Goal: Task Accomplishment & Management: Use online tool/utility

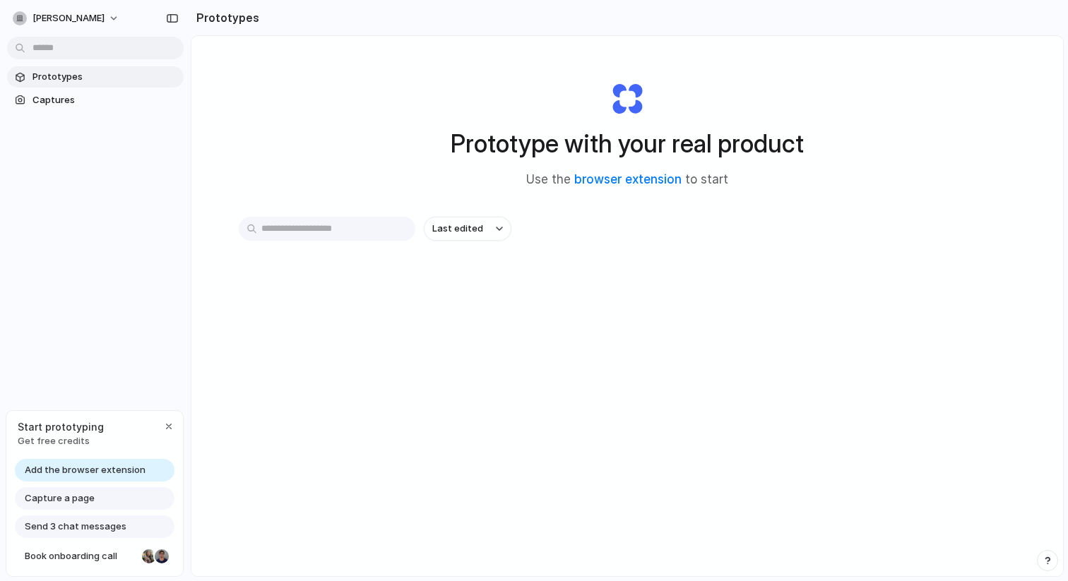
click at [110, 466] on span "Add the browser extension" at bounding box center [85, 470] width 121 height 14
click at [123, 470] on span "Add the browser extension" at bounding box center [85, 470] width 121 height 14
click at [104, 504] on div "Capture a page" at bounding box center [95, 498] width 160 height 23
click at [173, 422] on div "button" at bounding box center [168, 426] width 11 height 11
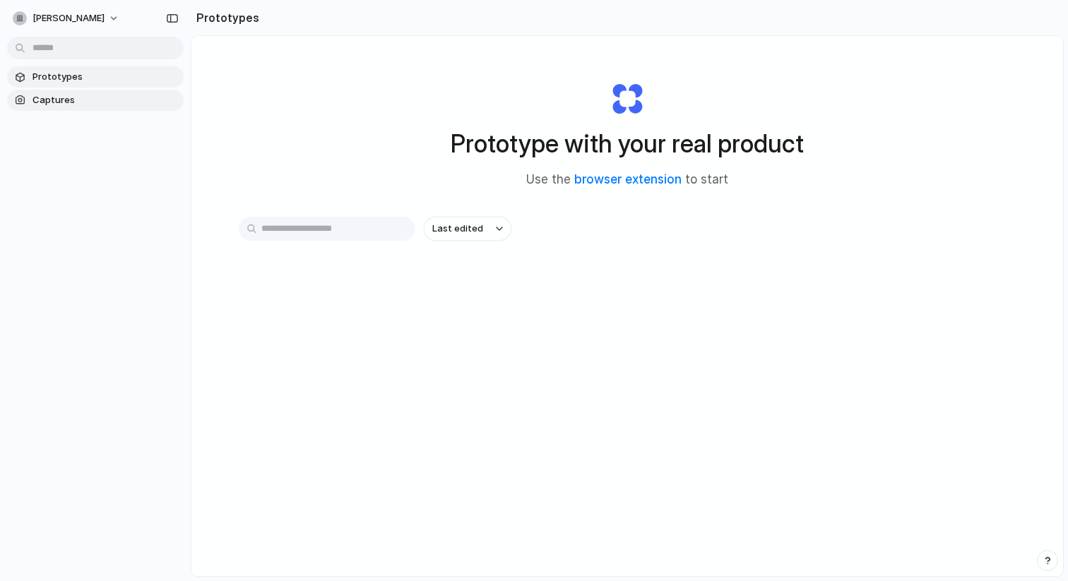
click at [60, 104] on span "Captures" at bounding box center [104, 100] width 145 height 14
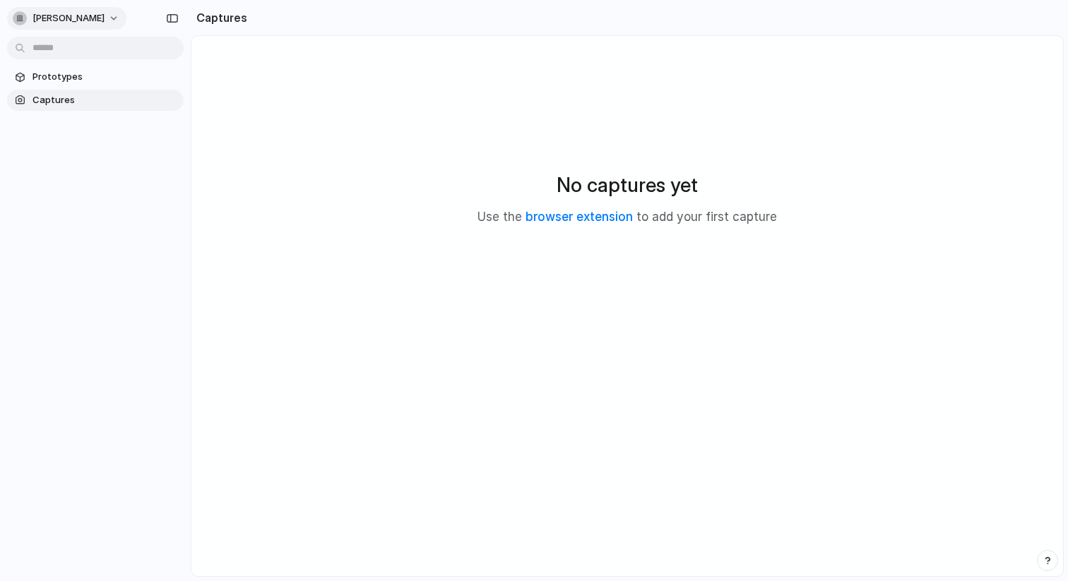
click at [67, 21] on button "[PERSON_NAME]" at bounding box center [66, 18] width 119 height 23
click at [71, 50] on li "Settings" at bounding box center [68, 50] width 117 height 23
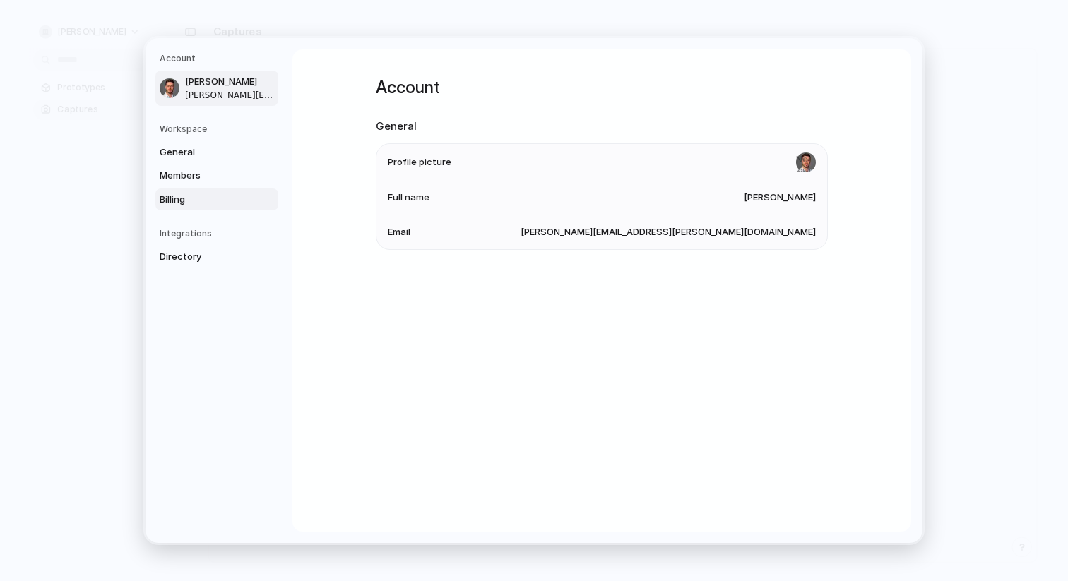
click at [183, 198] on span "Billing" at bounding box center [205, 200] width 90 height 14
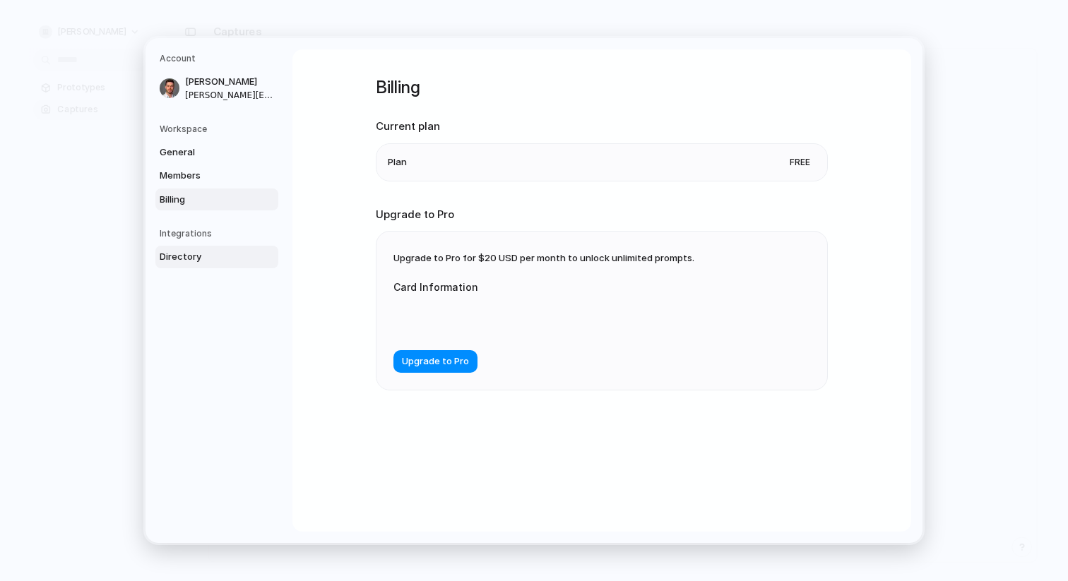
click at [191, 263] on link "Directory" at bounding box center [216, 257] width 123 height 23
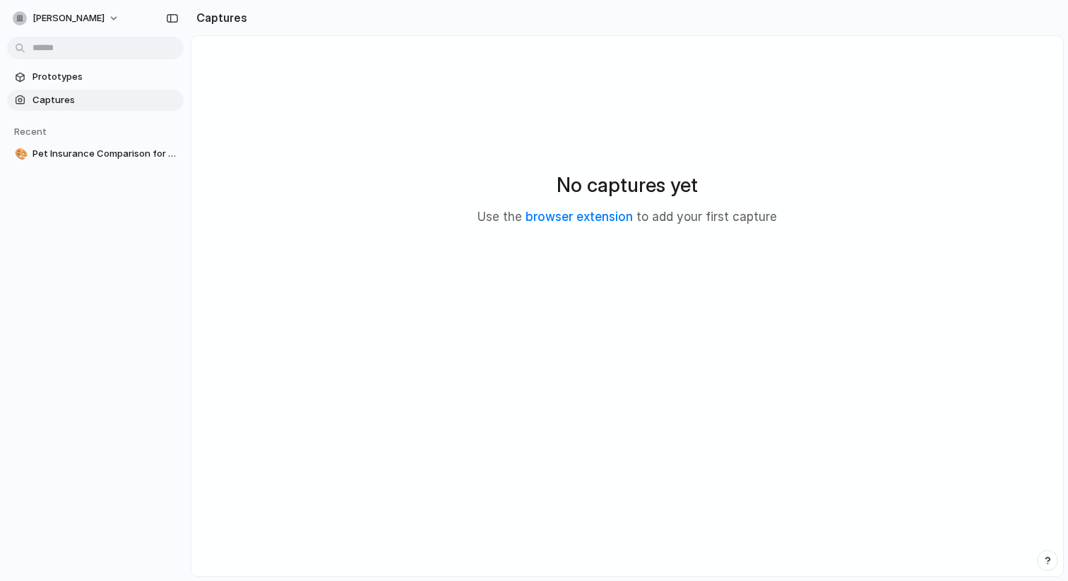
click at [105, 100] on span "Captures" at bounding box center [104, 100] width 145 height 14
click at [85, 73] on span "Prototypes" at bounding box center [104, 77] width 145 height 14
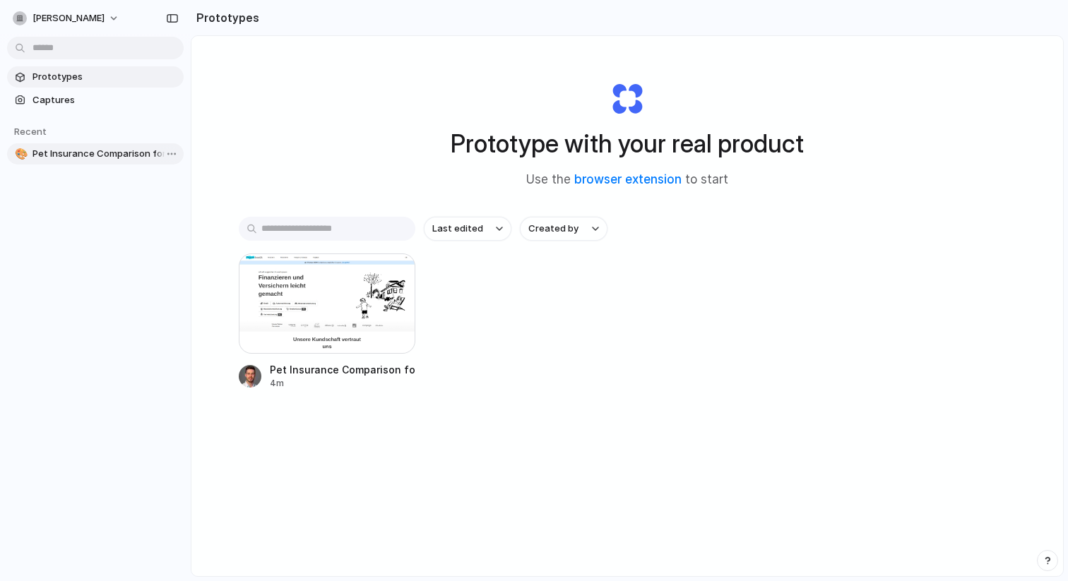
click at [107, 153] on span "Pet Insurance Comparison for FinanceScout24 [GEOGRAPHIC_DATA]" at bounding box center [104, 154] width 145 height 14
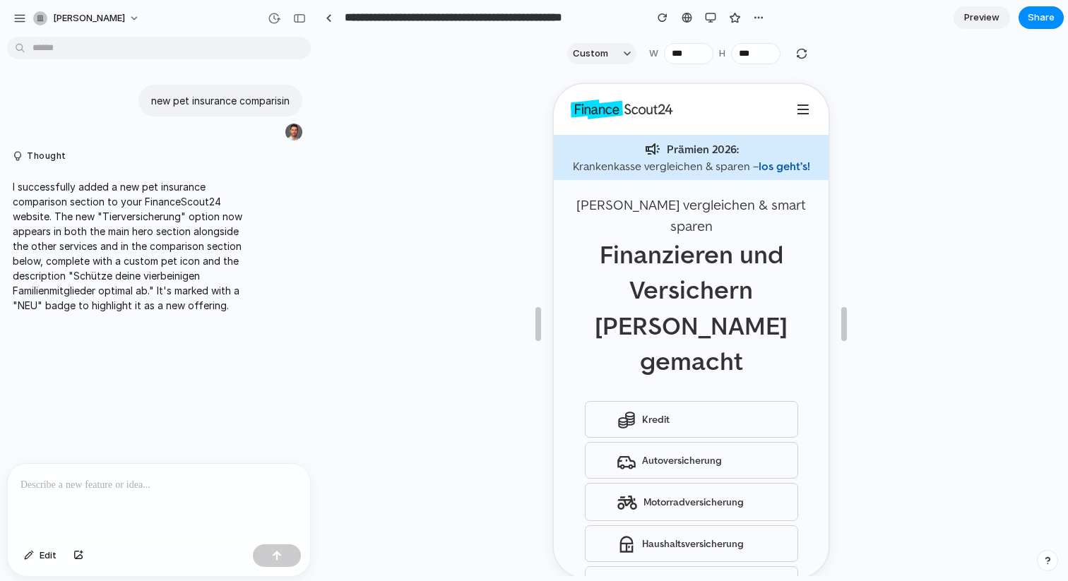
click at [773, 162] on link "los geht’s!" at bounding box center [782, 164] width 52 height 17
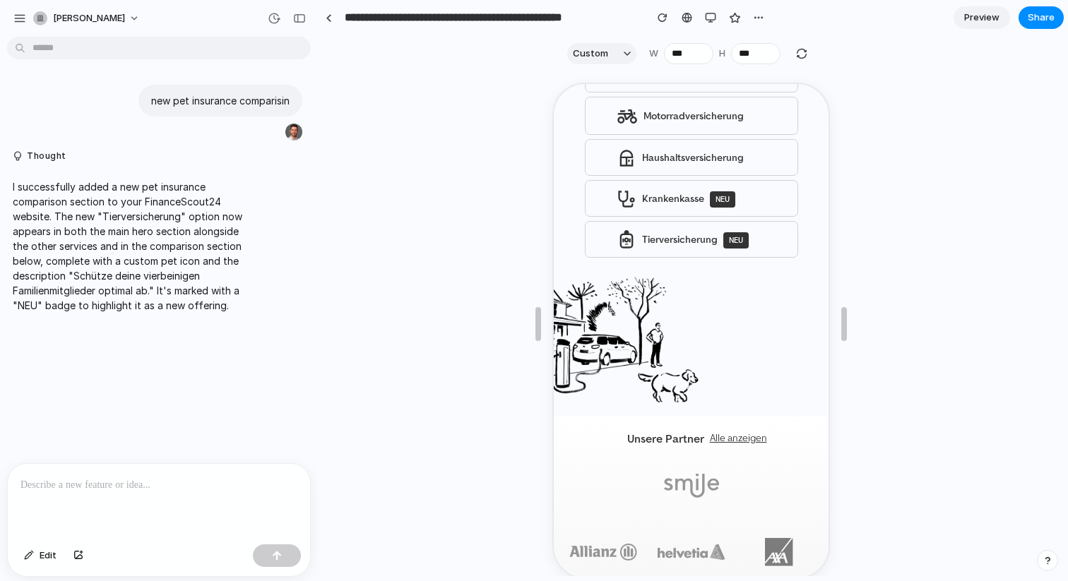
scroll to position [359, 0]
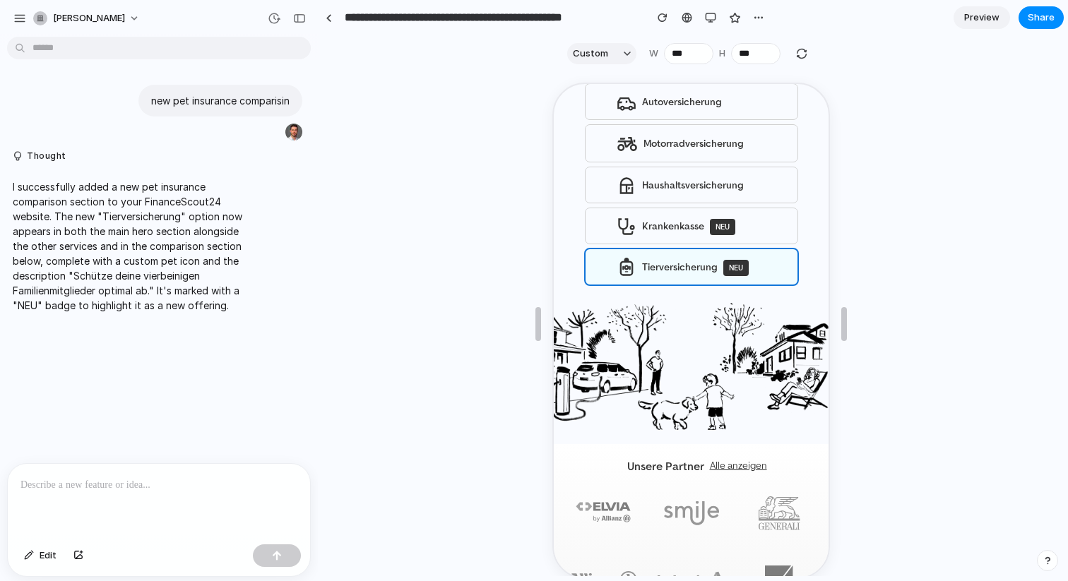
click at [682, 248] on link "Tierversicherung NEU" at bounding box center [689, 265] width 212 height 35
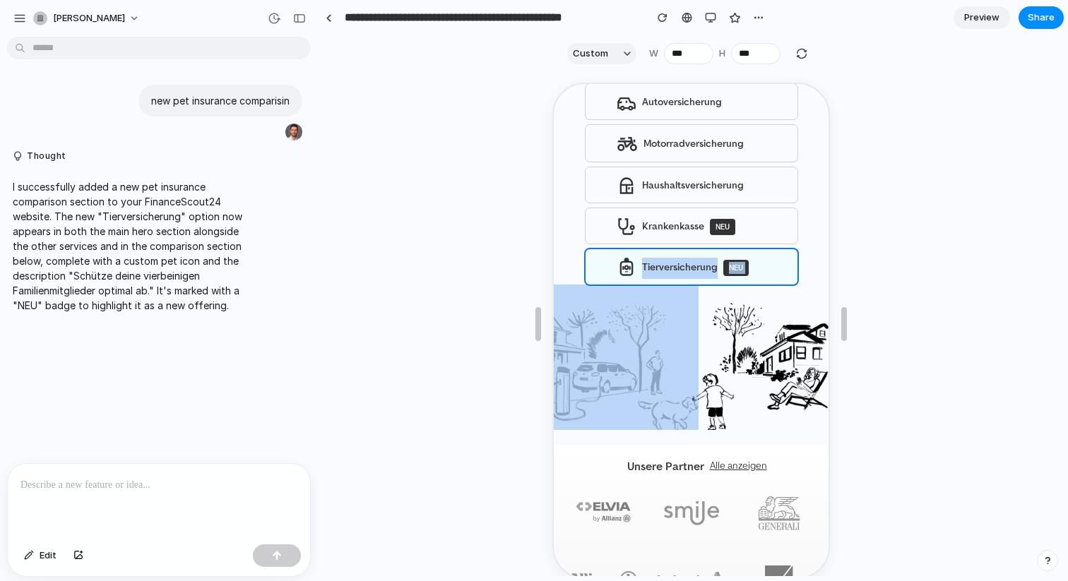
click at [682, 248] on link "Tierversicherung NEU" at bounding box center [689, 265] width 212 height 35
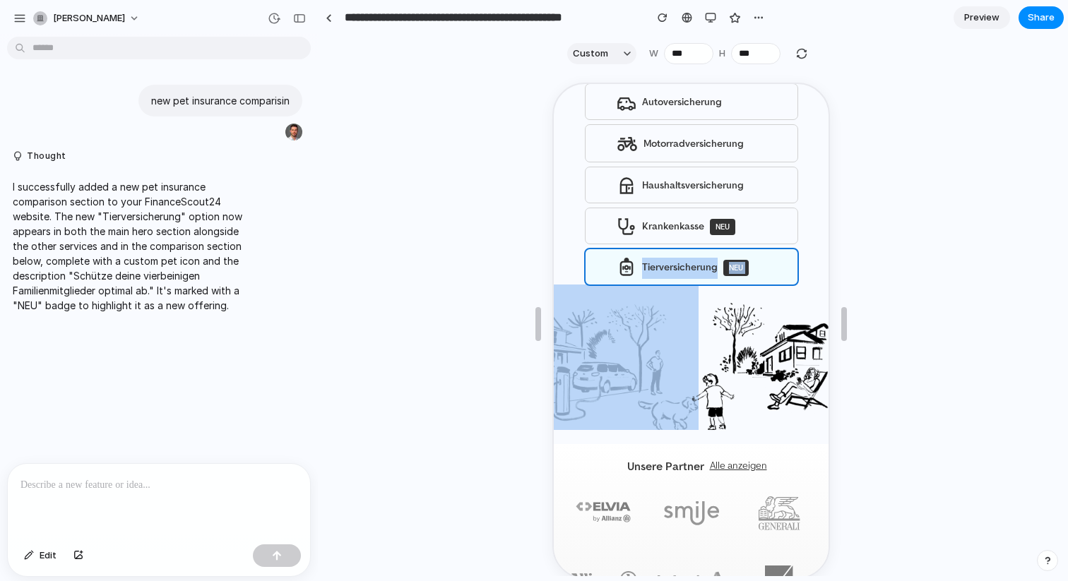
click at [682, 248] on link "Tierversicherung NEU" at bounding box center [689, 265] width 212 height 35
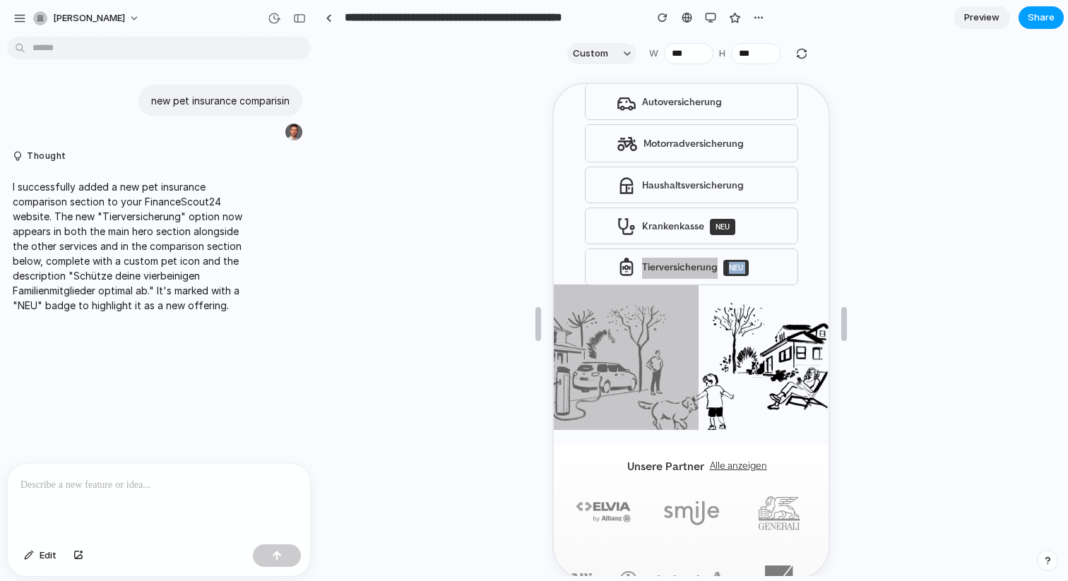
click at [1028, 13] on span "Share" at bounding box center [1041, 18] width 27 height 14
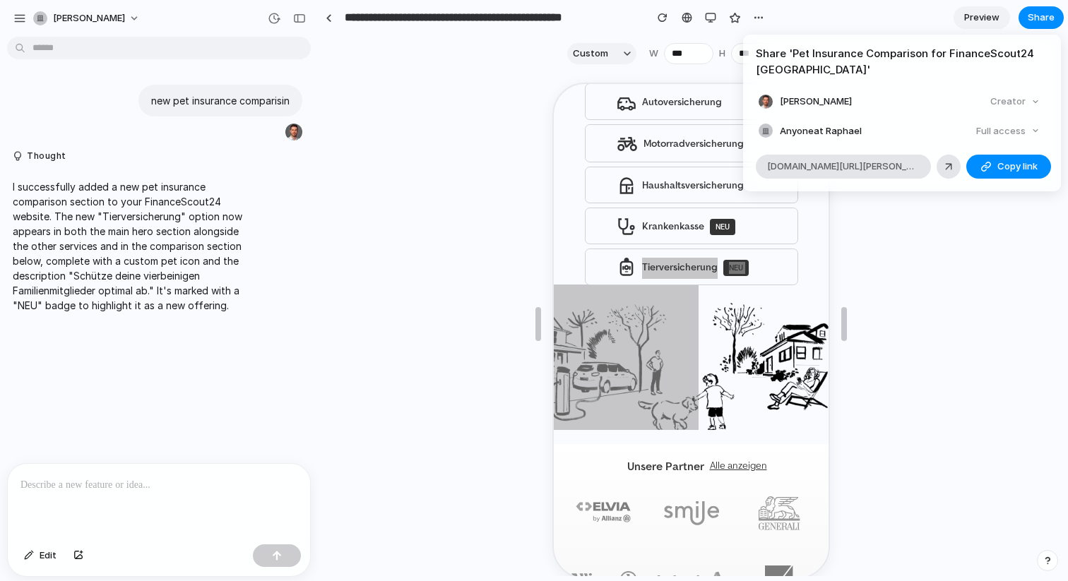
click at [1028, 131] on div "Full access" at bounding box center [1007, 131] width 75 height 20
click at [1042, 127] on div "Full access" at bounding box center [1007, 131] width 75 height 20
click at [1010, 172] on span "Copy link" at bounding box center [1017, 167] width 40 height 14
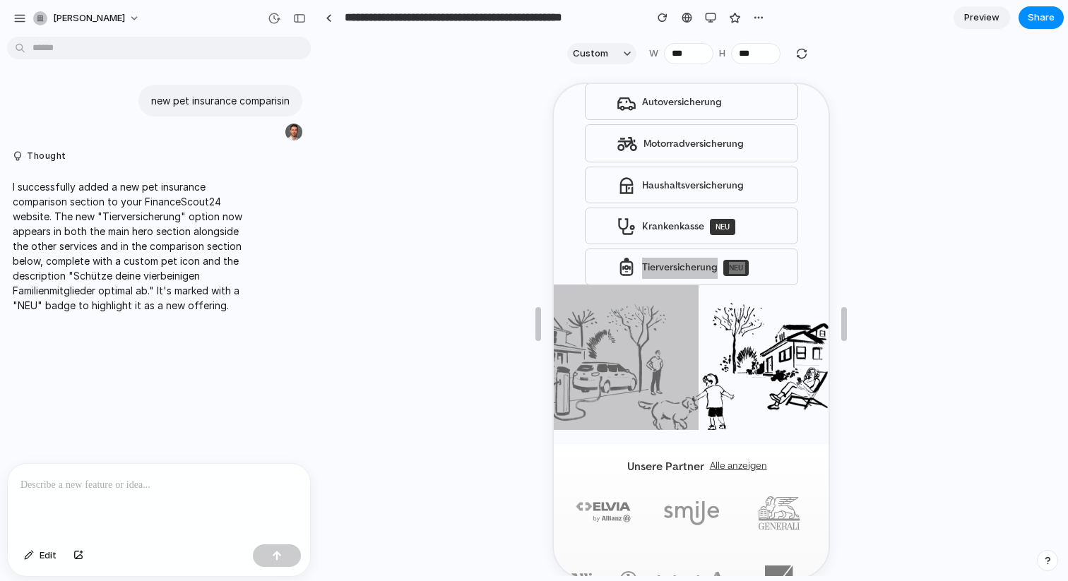
click at [983, 225] on div "Share ' Pet Insurance Comparison for FinanceScout24 Schweiz ' [PERSON_NAME] Cre…" at bounding box center [534, 290] width 1068 height 581
click at [987, 22] on span "Preview" at bounding box center [981, 18] width 35 height 14
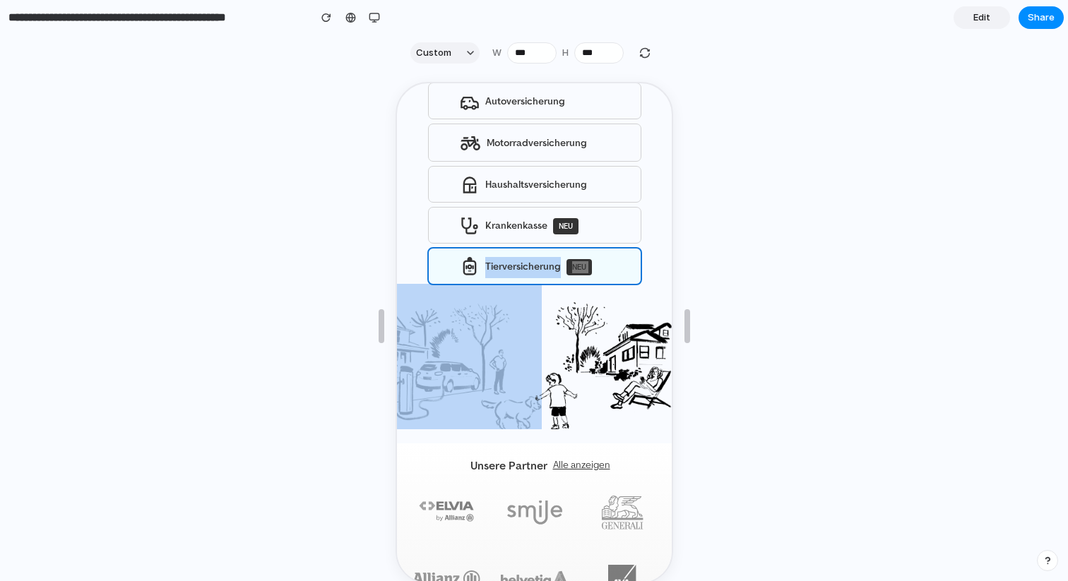
click at [538, 247] on link "Tierversicherung NEU" at bounding box center [533, 264] width 212 height 35
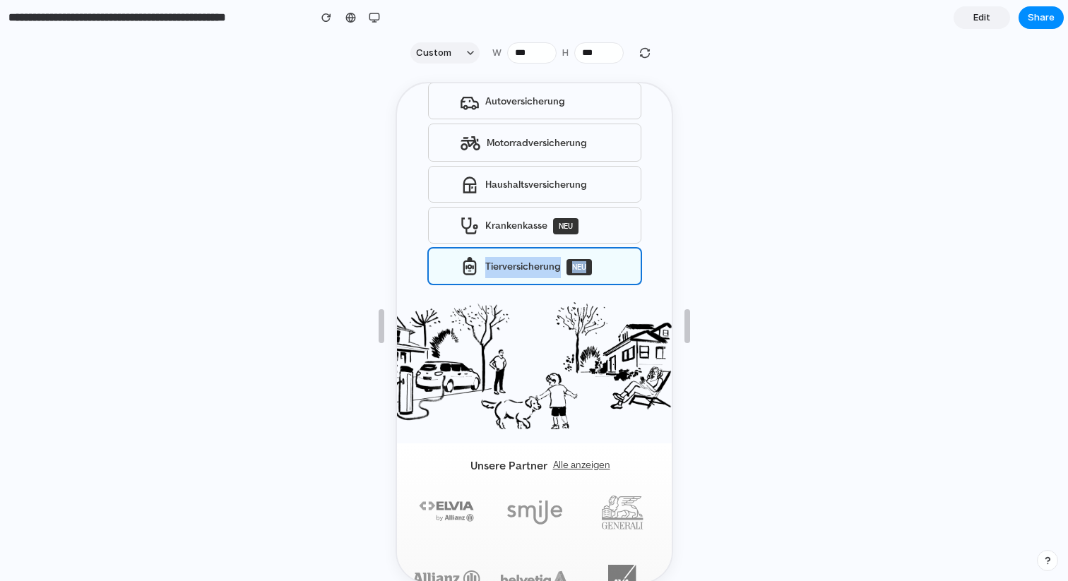
click at [538, 247] on link "Tierversicherung NEU" at bounding box center [533, 264] width 212 height 35
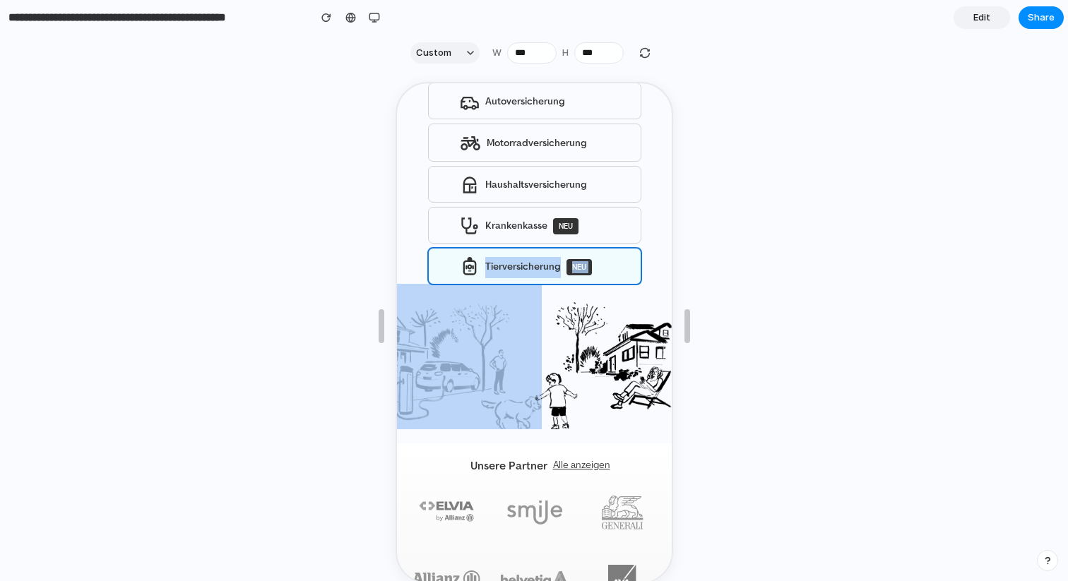
click at [538, 247] on link "Tierversicherung NEU" at bounding box center [533, 264] width 212 height 35
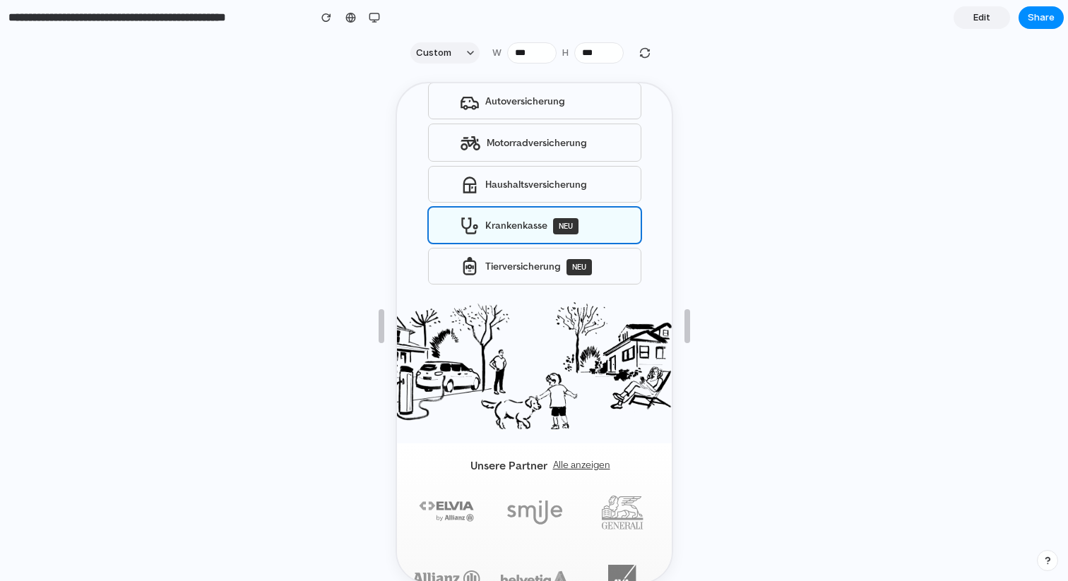
click at [570, 217] on span "NEU" at bounding box center [563, 225] width 25 height 16
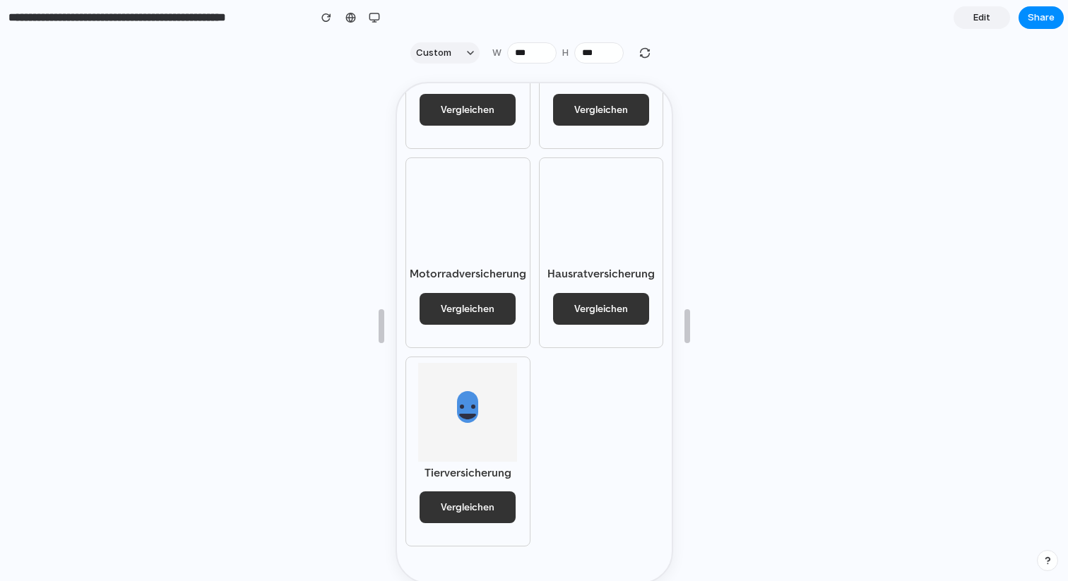
scroll to position [2038, 0]
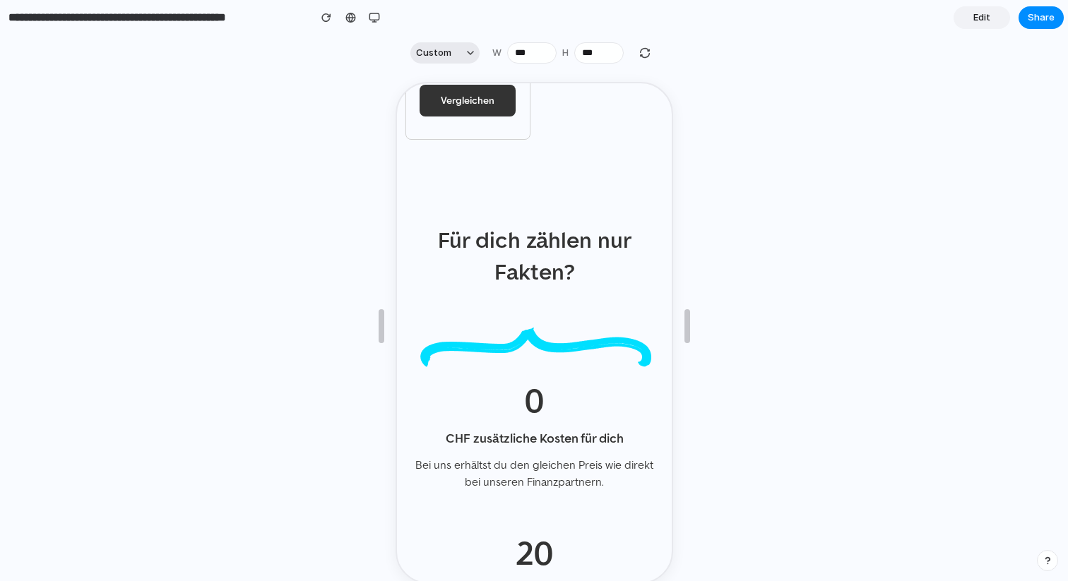
click at [468, 53] on div "button" at bounding box center [470, 52] width 7 height 7
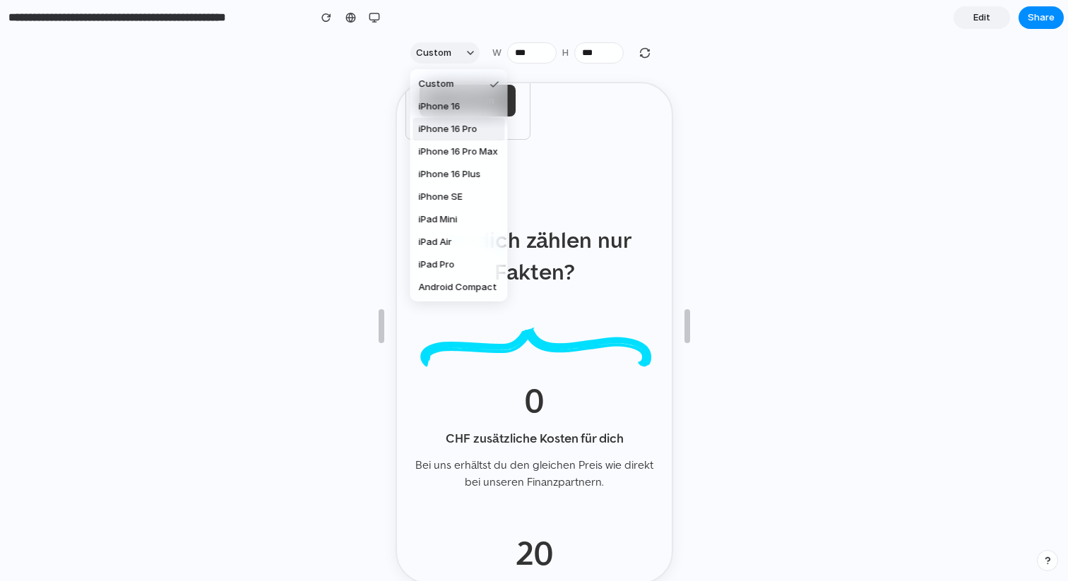
click at [451, 117] on li "iPhone 16" at bounding box center [459, 106] width 92 height 23
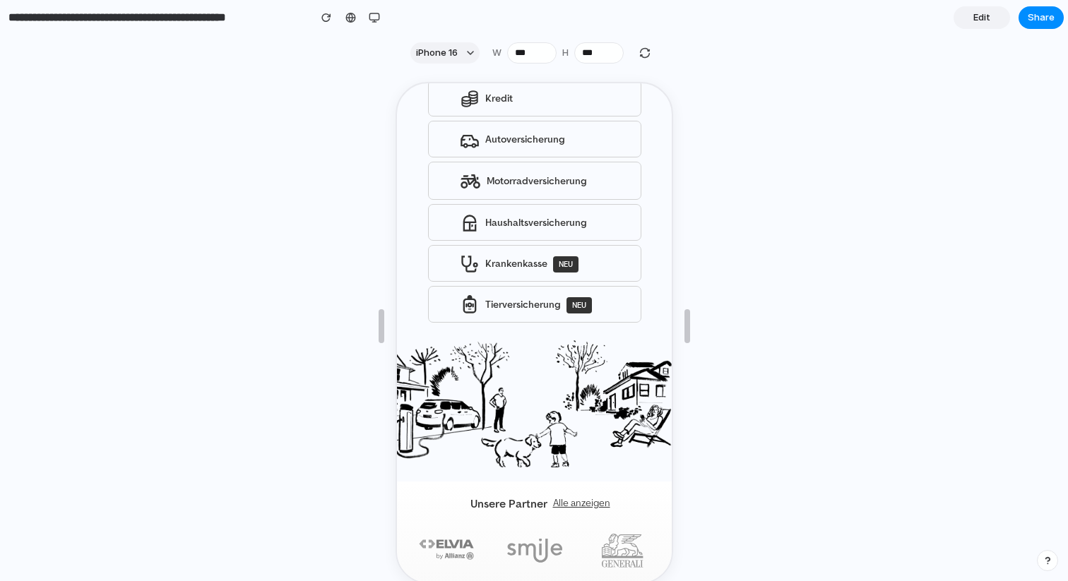
scroll to position [0, 0]
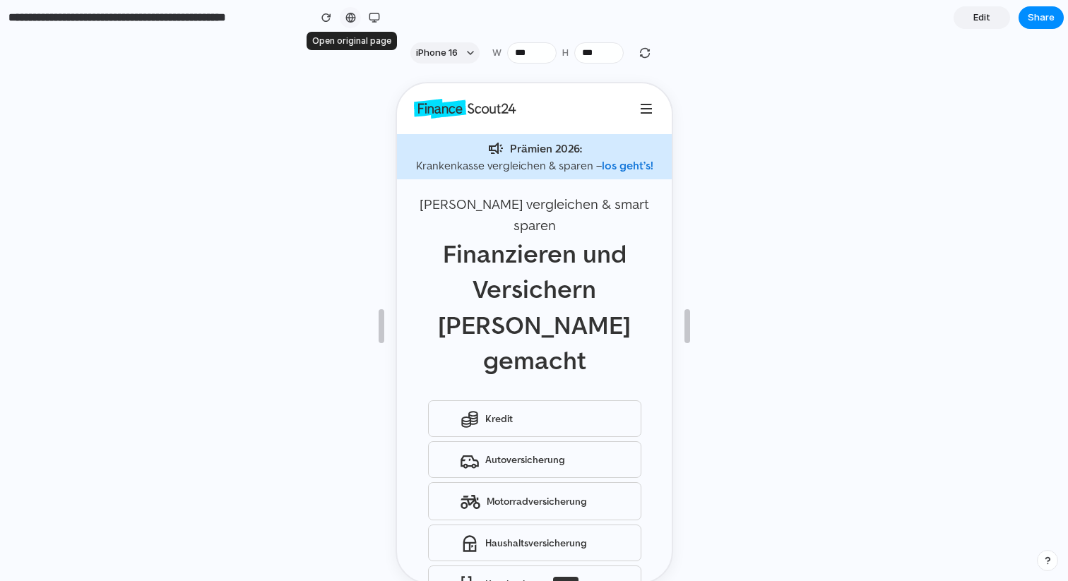
click at [350, 13] on div at bounding box center [350, 17] width 11 height 11
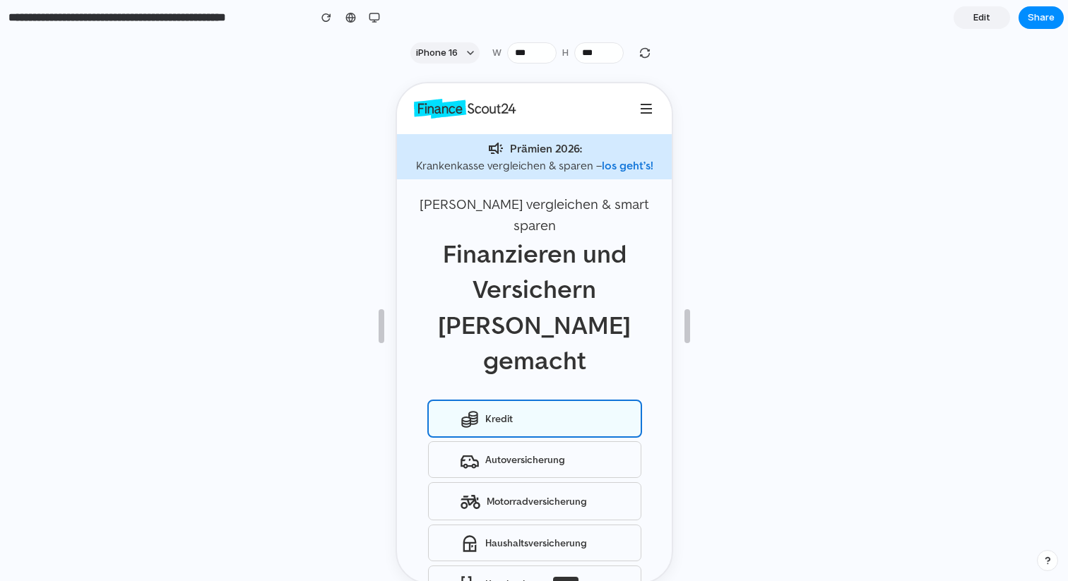
click at [530, 400] on link "Kredit" at bounding box center [533, 417] width 212 height 35
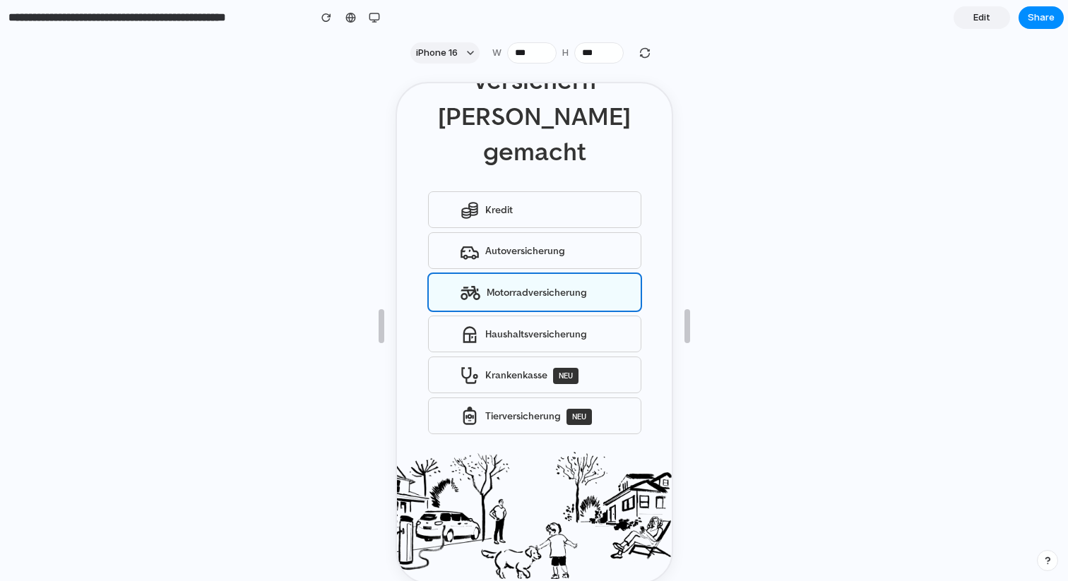
scroll to position [212, 0]
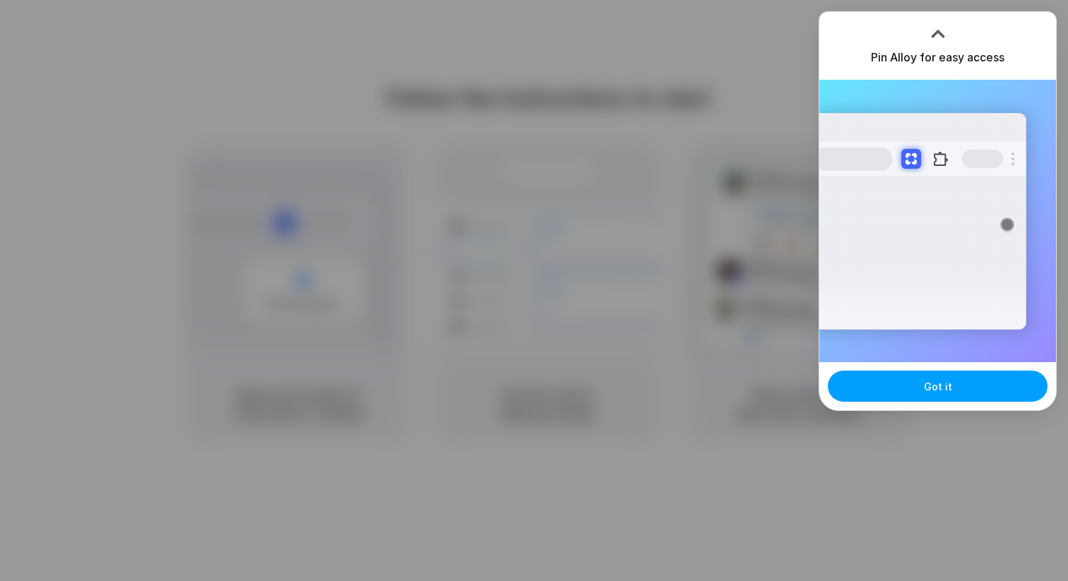
click at [911, 386] on button "Got it" at bounding box center [938, 386] width 220 height 31
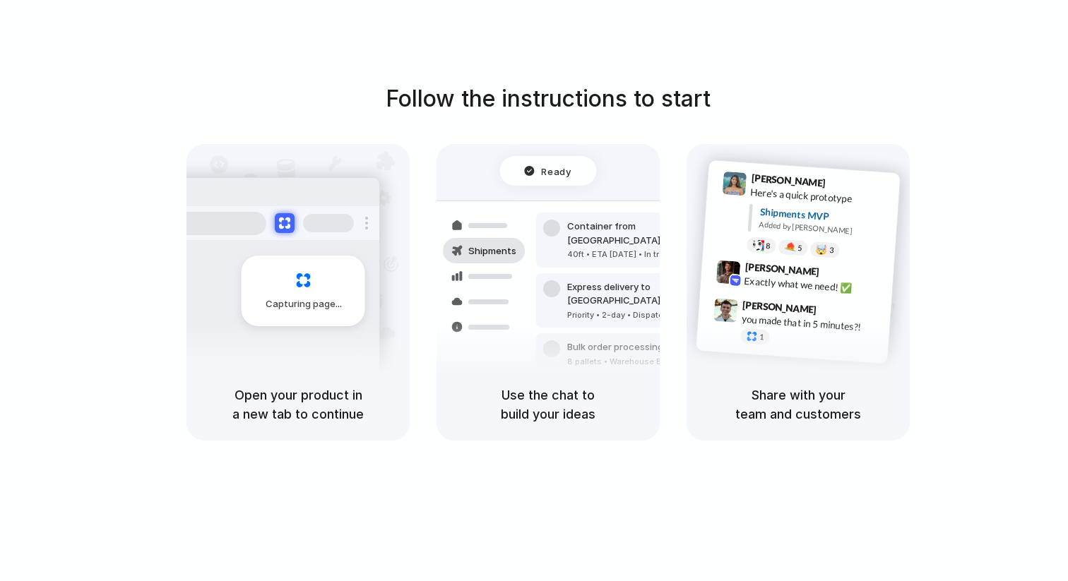
click at [902, 87] on div "Follow the instructions to start Capturing page Open your product in a new tab …" at bounding box center [548, 261] width 1068 height 359
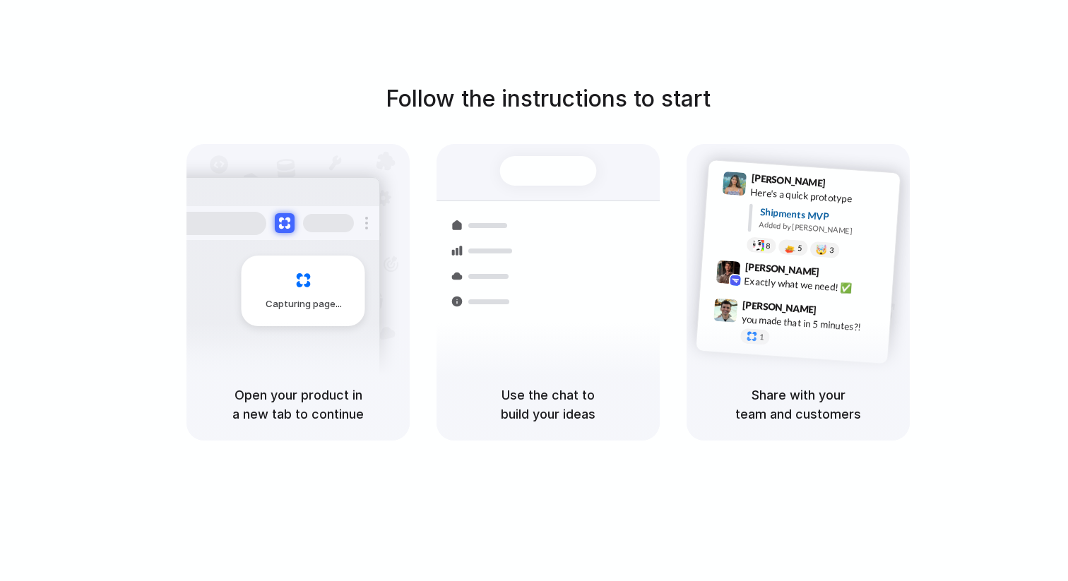
click at [791, 99] on div "Follow the instructions to start Capturing page Open your product in a new tab …" at bounding box center [548, 261] width 1068 height 359
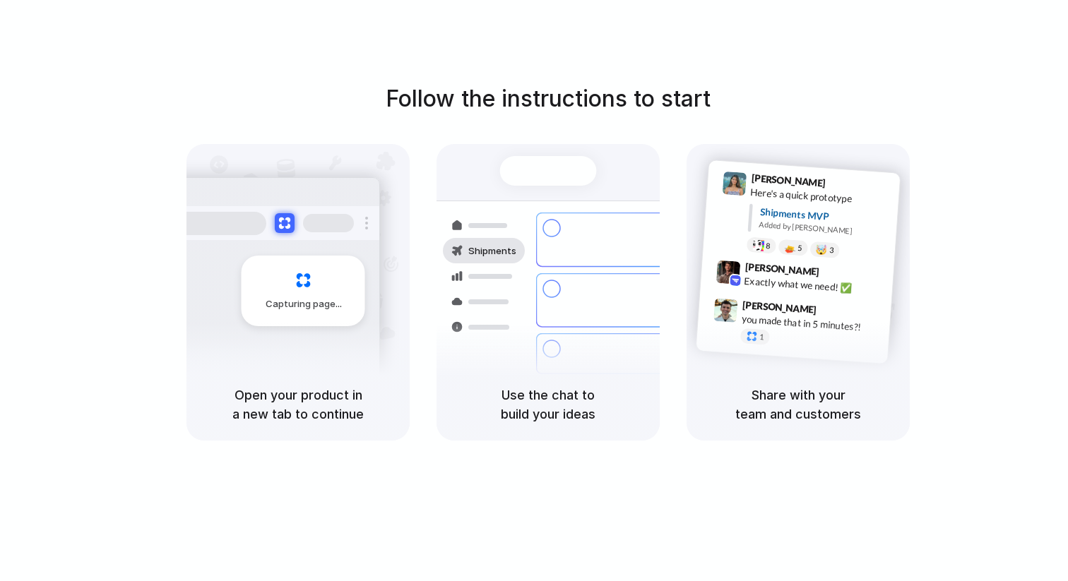
click at [534, 291] on div at bounding box center [534, 291] width 0 height 0
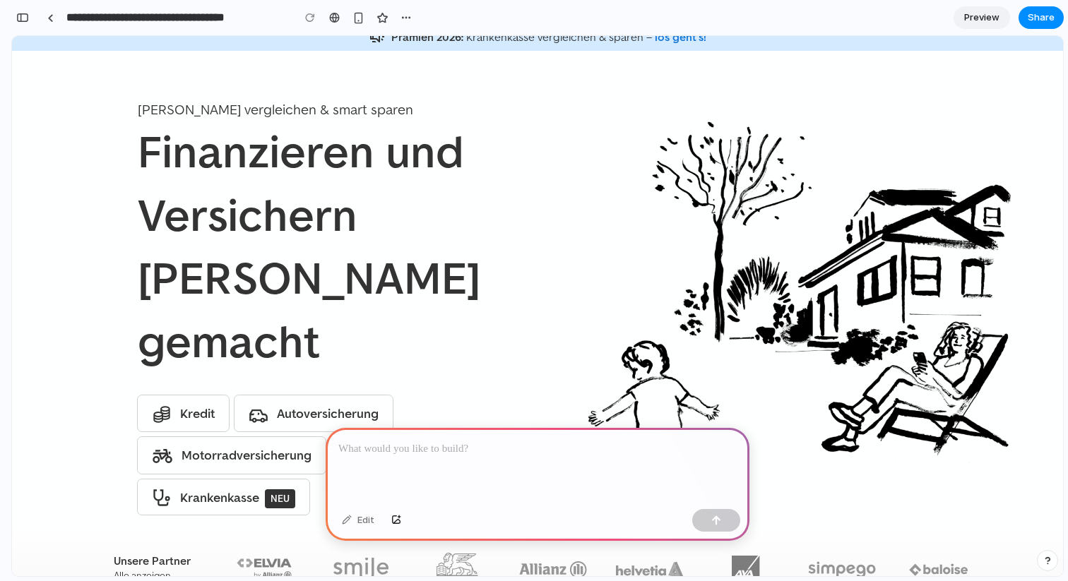
scroll to position [64, 0]
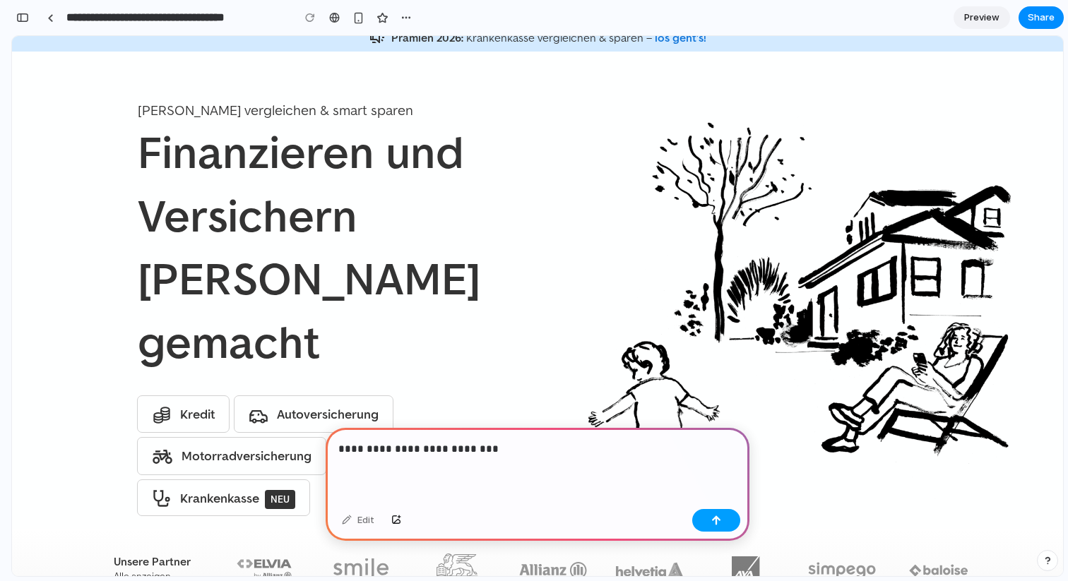
click at [708, 517] on button "button" at bounding box center [716, 520] width 48 height 23
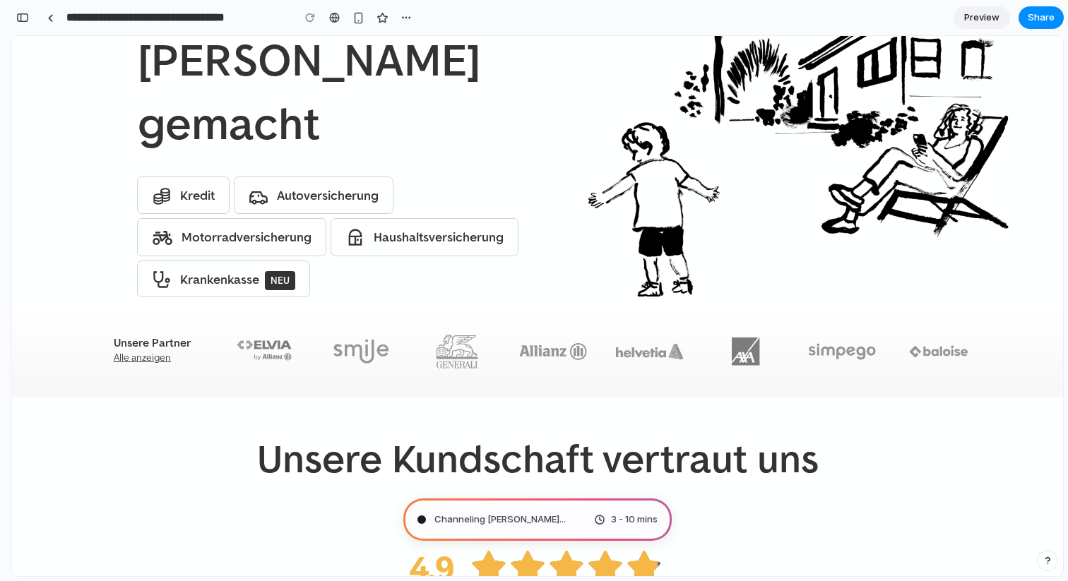
scroll to position [0, 0]
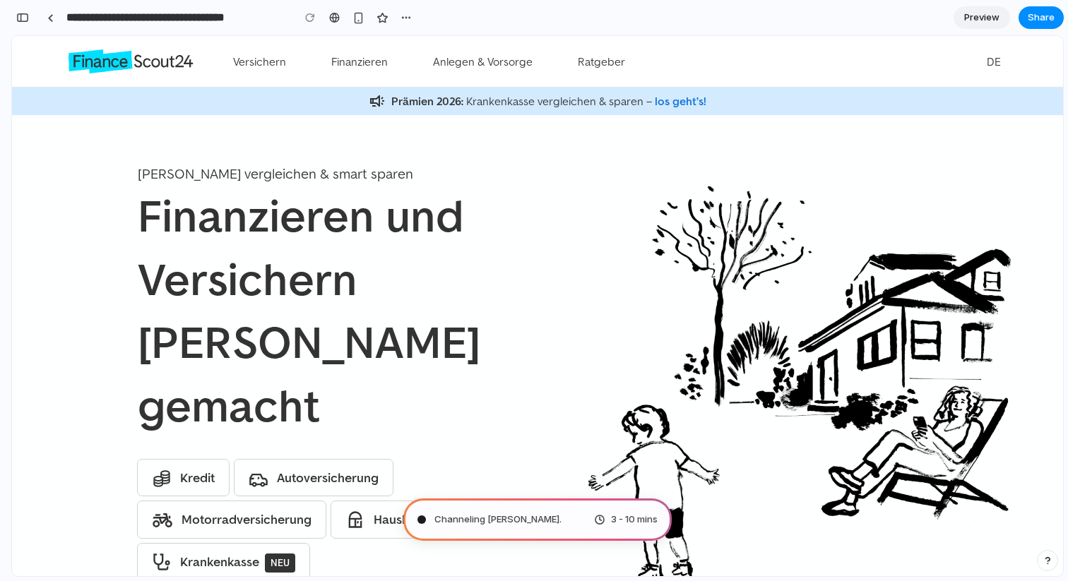
click at [494, 520] on span "Channeling Steve Jobs ." at bounding box center [497, 520] width 127 height 14
type input "**********"
drag, startPoint x: 500, startPoint y: 520, endPoint x: 525, endPoint y: 516, distance: 25.8
click at [525, 516] on span "Distilling requirements .." at bounding box center [486, 520] width 104 height 14
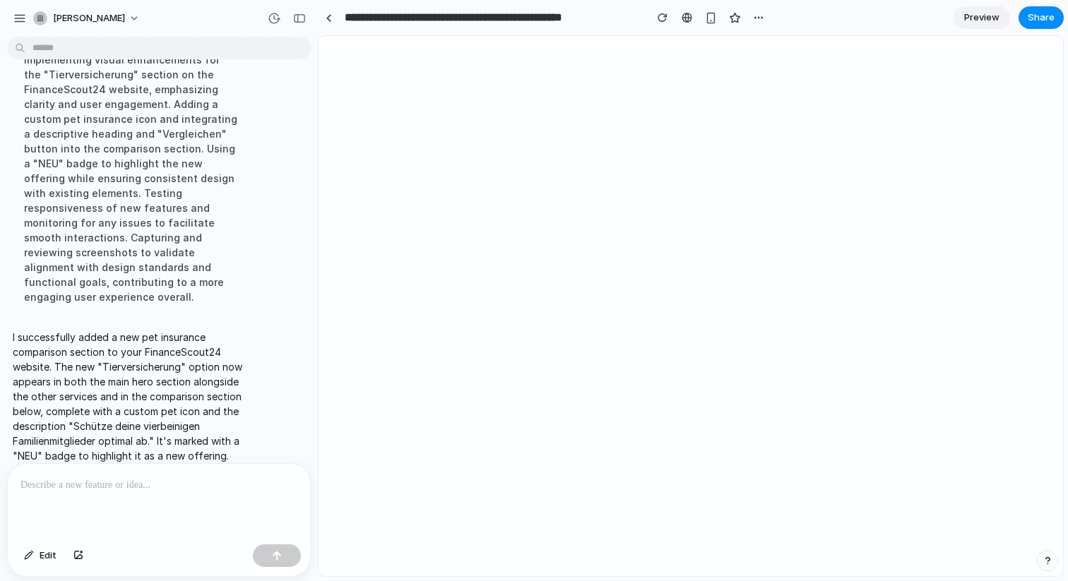
scroll to position [0, 0]
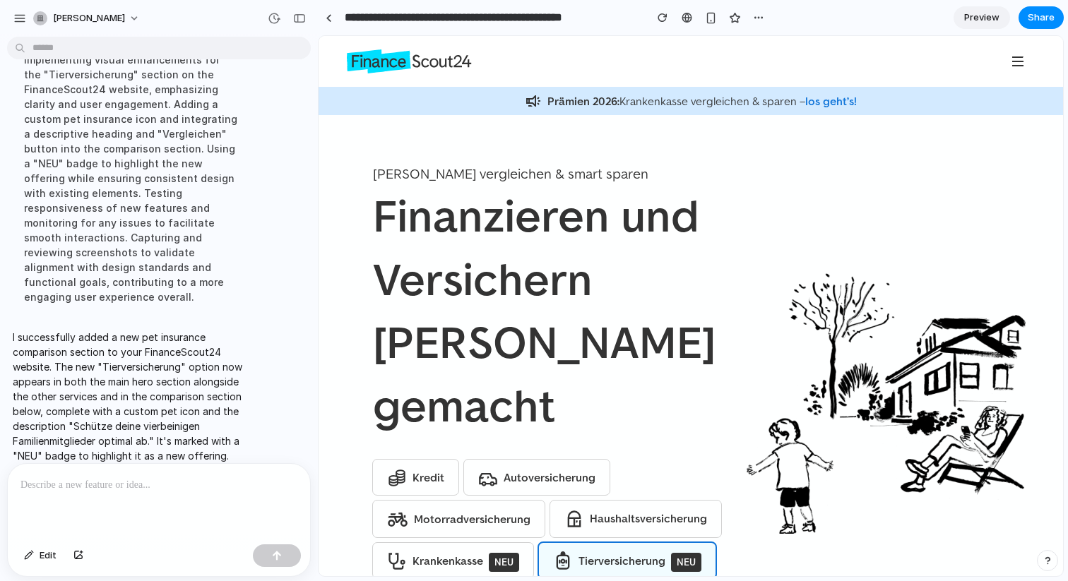
click at [640, 543] on link "Tierversicherung NEU" at bounding box center [627, 560] width 177 height 35
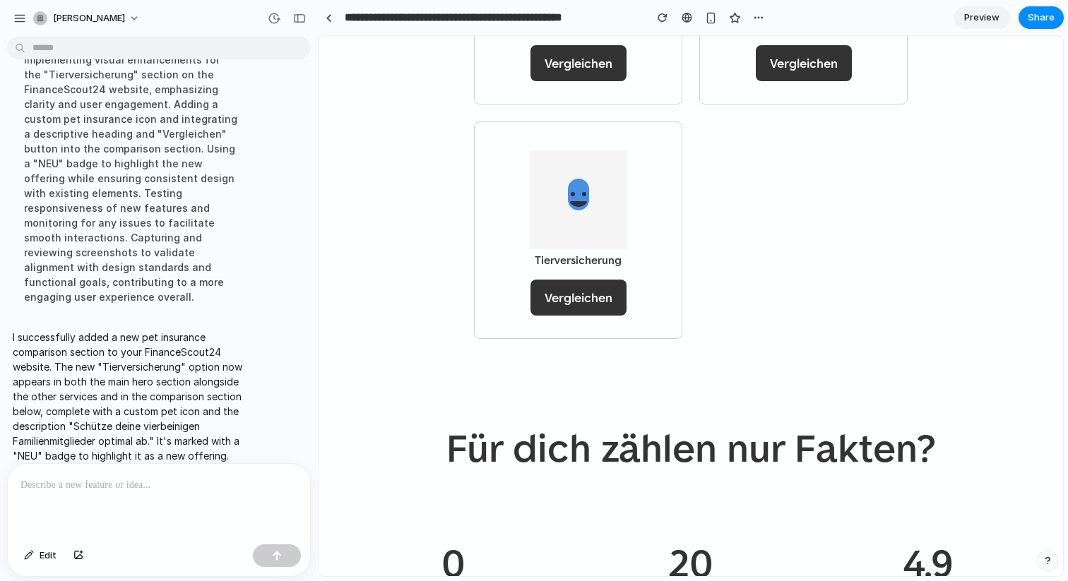
scroll to position [1402, 0]
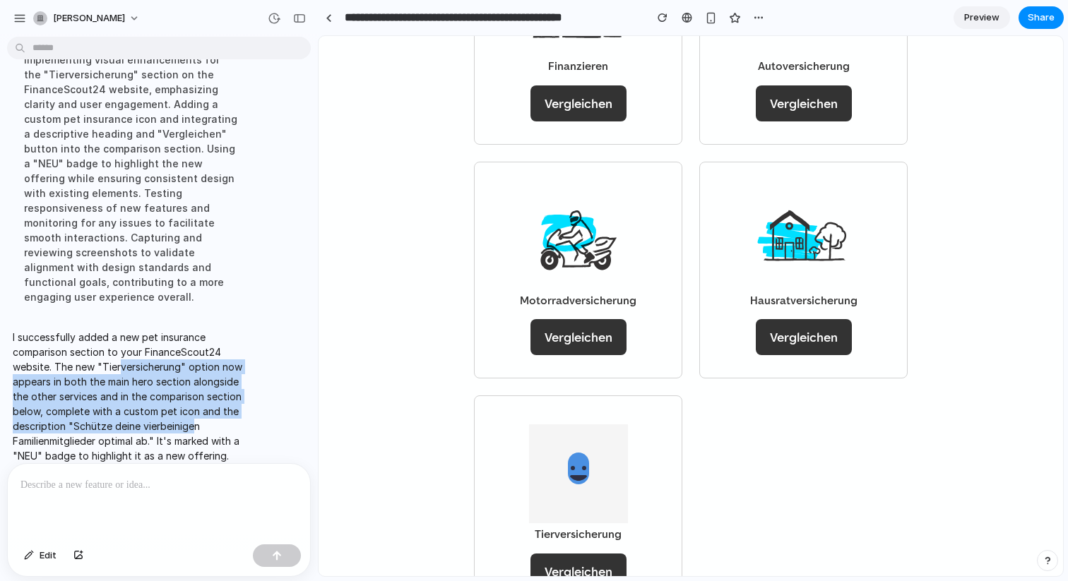
drag, startPoint x: 196, startPoint y: 406, endPoint x: 121, endPoint y: 358, distance: 89.5
click at [121, 358] on p "I successfully added a new pet insurance comparison section to your FinanceScou…" at bounding box center [131, 396] width 236 height 133
click at [160, 357] on p "I successfully added a new pet insurance comparison section to your FinanceScou…" at bounding box center [131, 396] width 236 height 133
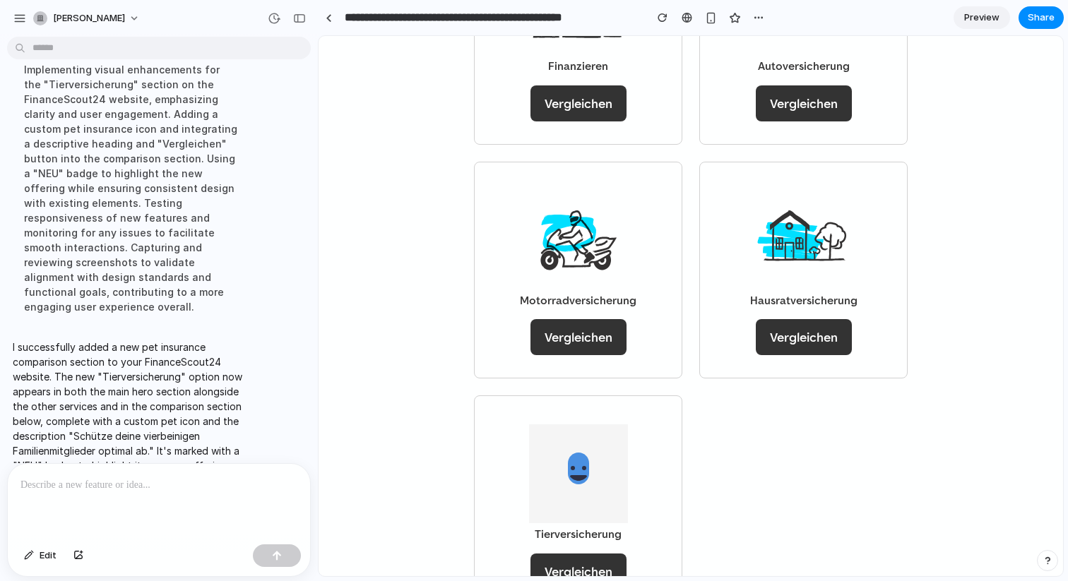
scroll to position [122, 0]
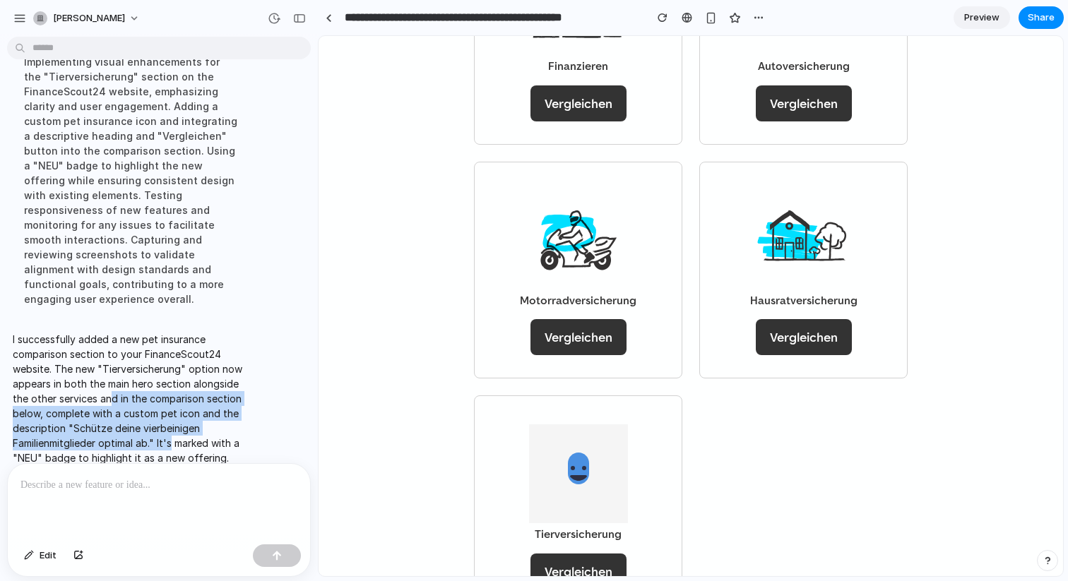
drag, startPoint x: 112, startPoint y: 376, endPoint x: 173, endPoint y: 427, distance: 79.8
click at [173, 427] on p "I successfully added a new pet insurance comparison section to your FinanceScou…" at bounding box center [131, 398] width 236 height 133
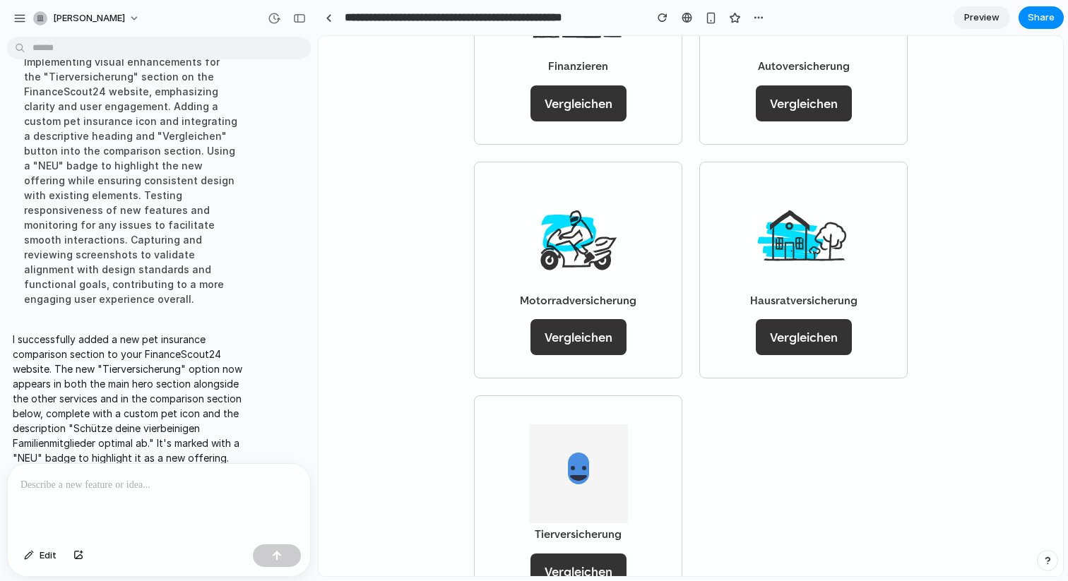
click at [195, 428] on p "I successfully added a new pet insurance comparison section to your FinanceScou…" at bounding box center [131, 398] width 236 height 133
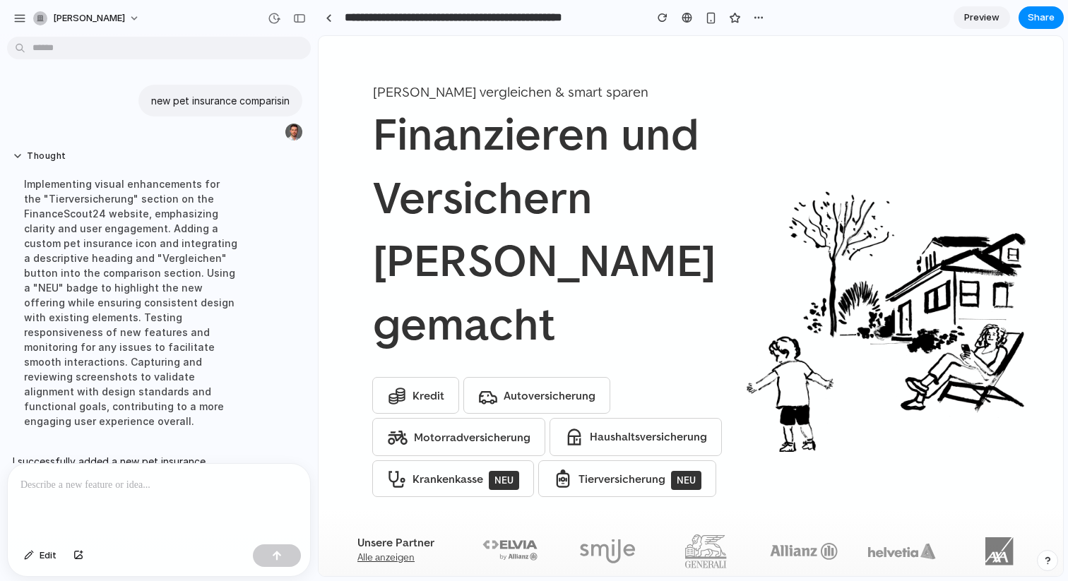
scroll to position [38, 0]
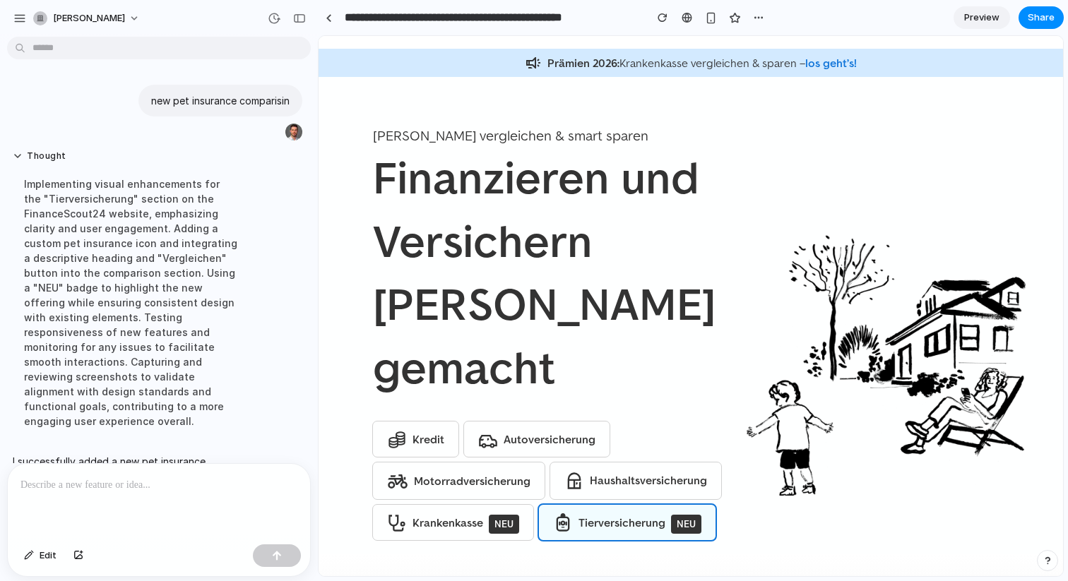
click at [629, 505] on link "Tierversicherung NEU" at bounding box center [627, 522] width 177 height 35
click at [634, 505] on link "Tierversicherung NEU" at bounding box center [627, 522] width 177 height 35
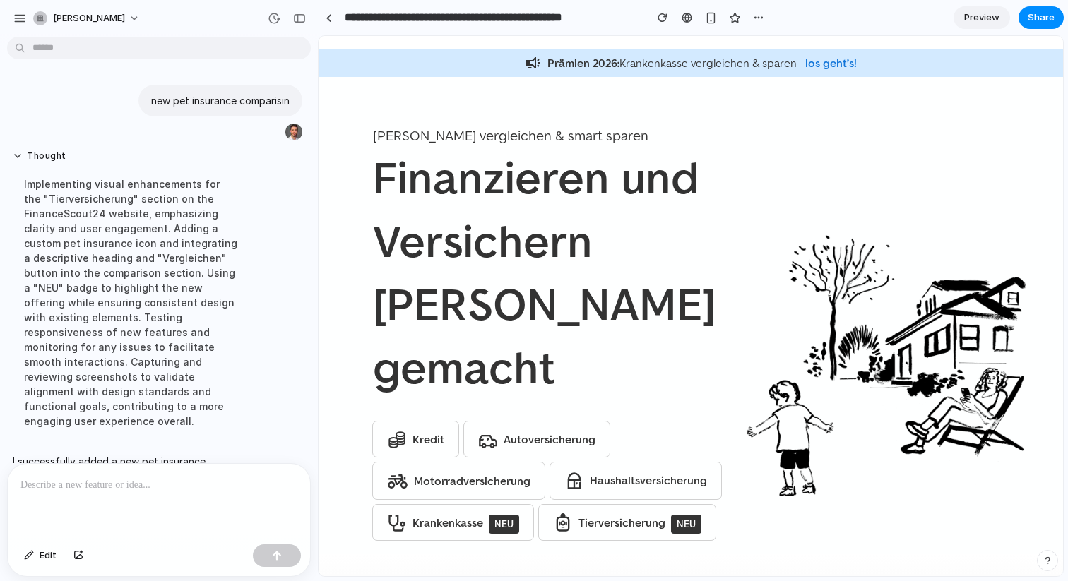
click at [658, 422] on div "Kredit Autoversicherung Motorradversicherung Haushaltsversicherung Krankenkasse…" at bounding box center [561, 481] width 376 height 119
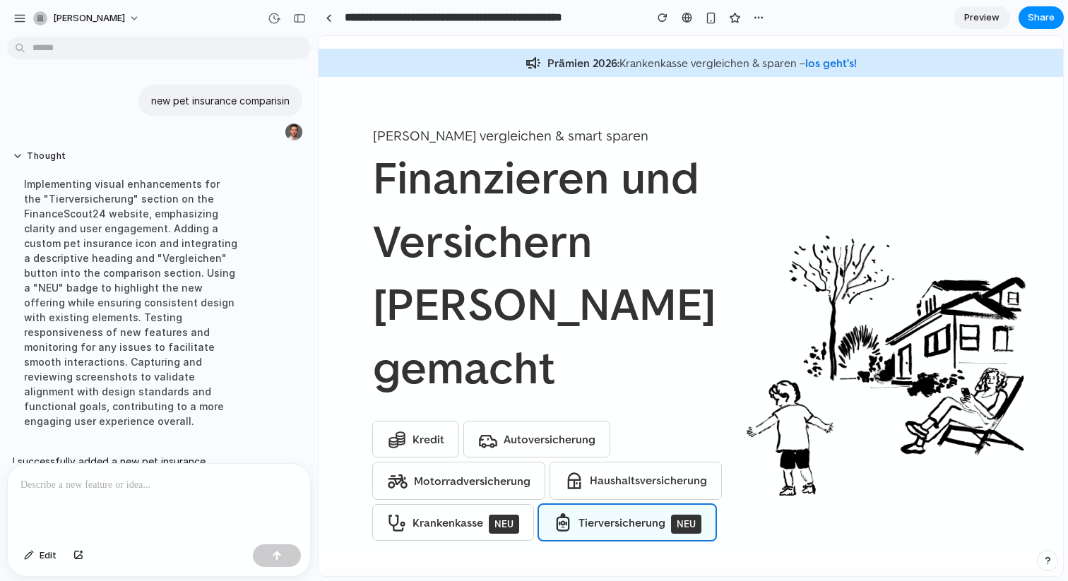
click at [572, 505] on link "Tierversicherung NEU" at bounding box center [627, 522] width 177 height 35
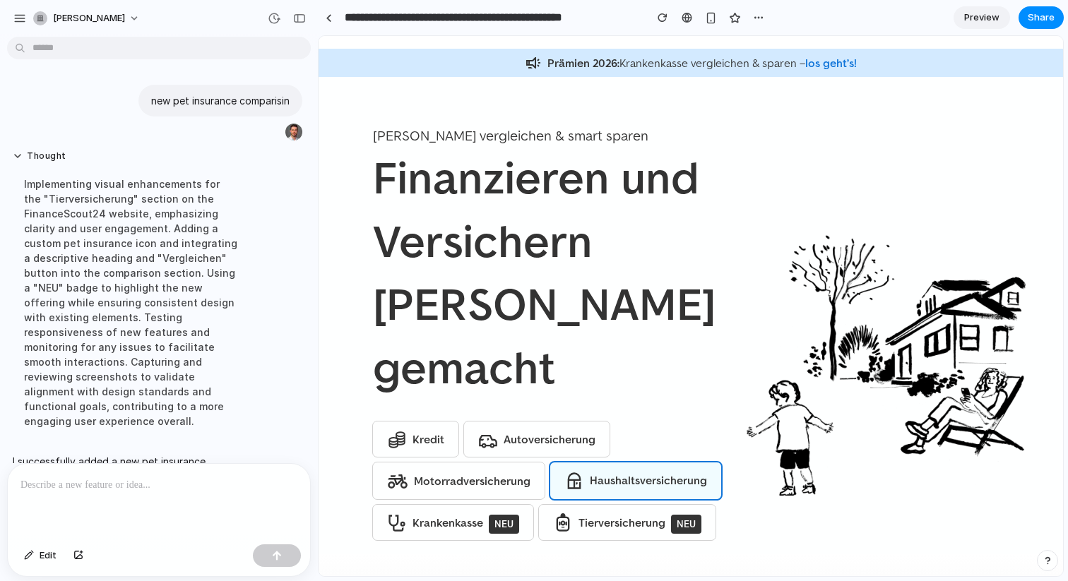
click at [600, 463] on link "Haushaltsversicherung" at bounding box center [635, 481] width 171 height 37
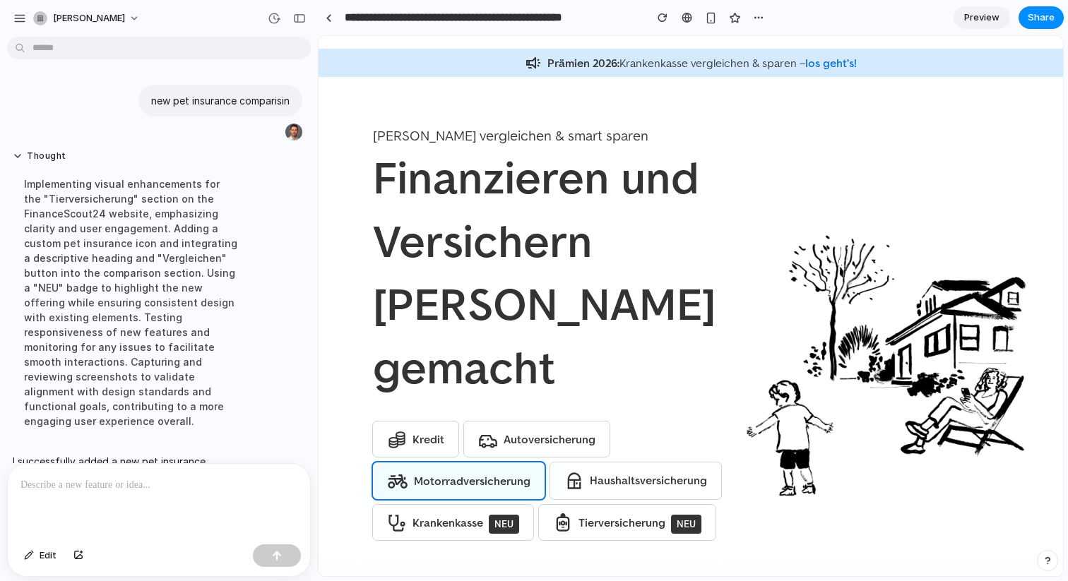
click at [529, 463] on link "Motorradversicherung" at bounding box center [459, 481] width 172 height 37
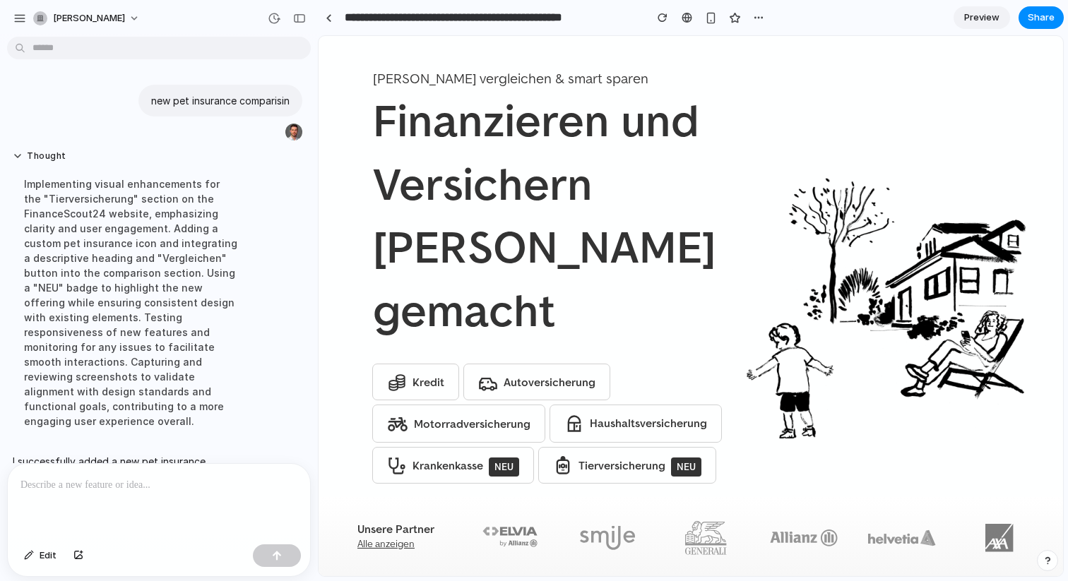
scroll to position [95, 0]
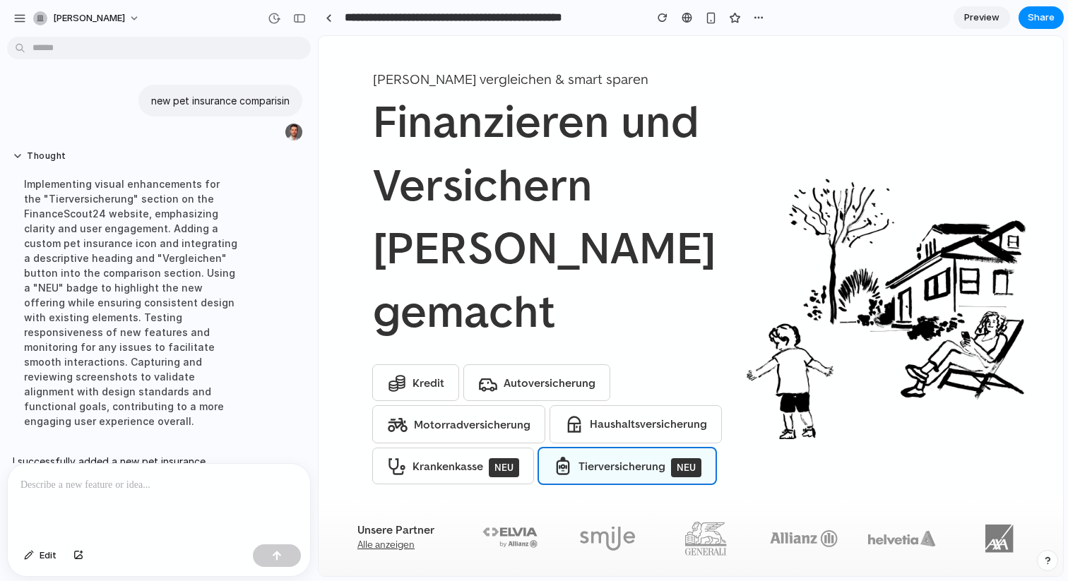
click at [619, 448] on link "Tierversicherung NEU" at bounding box center [627, 465] width 177 height 35
click at [568, 463] on span at bounding box center [563, 470] width 20 height 14
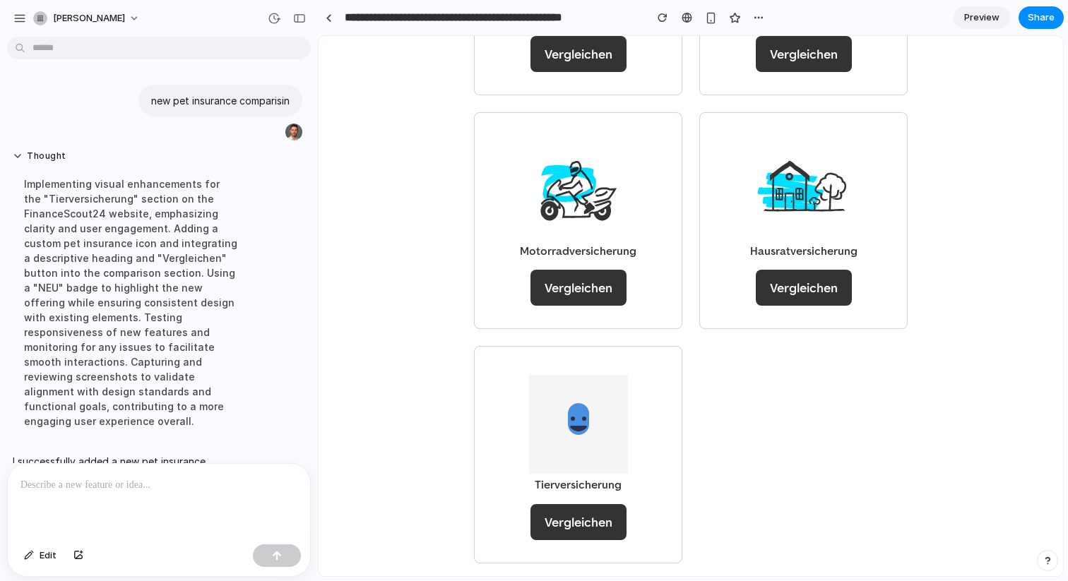
scroll to position [1451, 0]
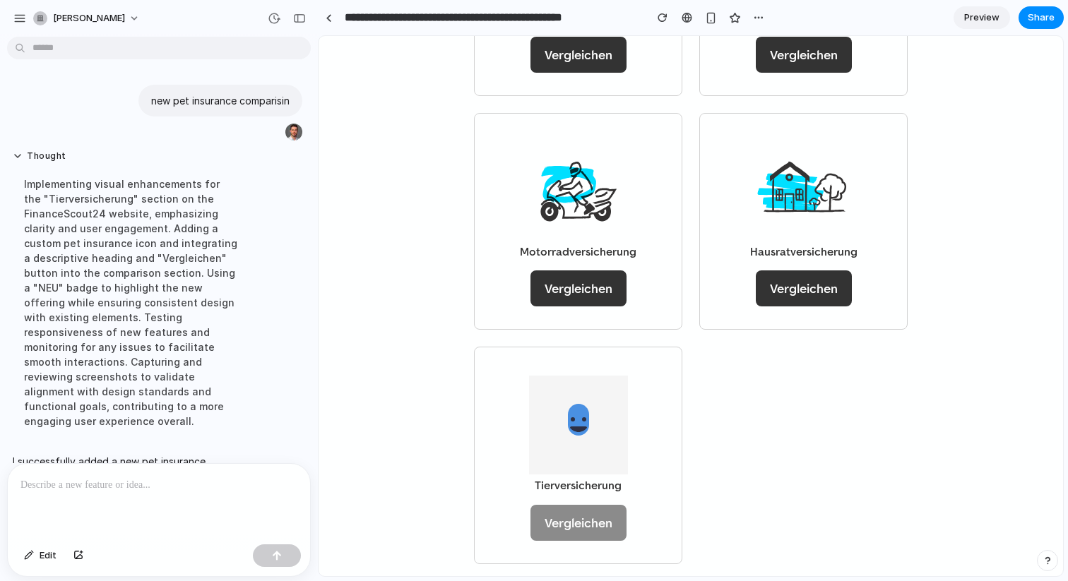
click at [573, 505] on link "Vergleichen" at bounding box center [578, 523] width 96 height 36
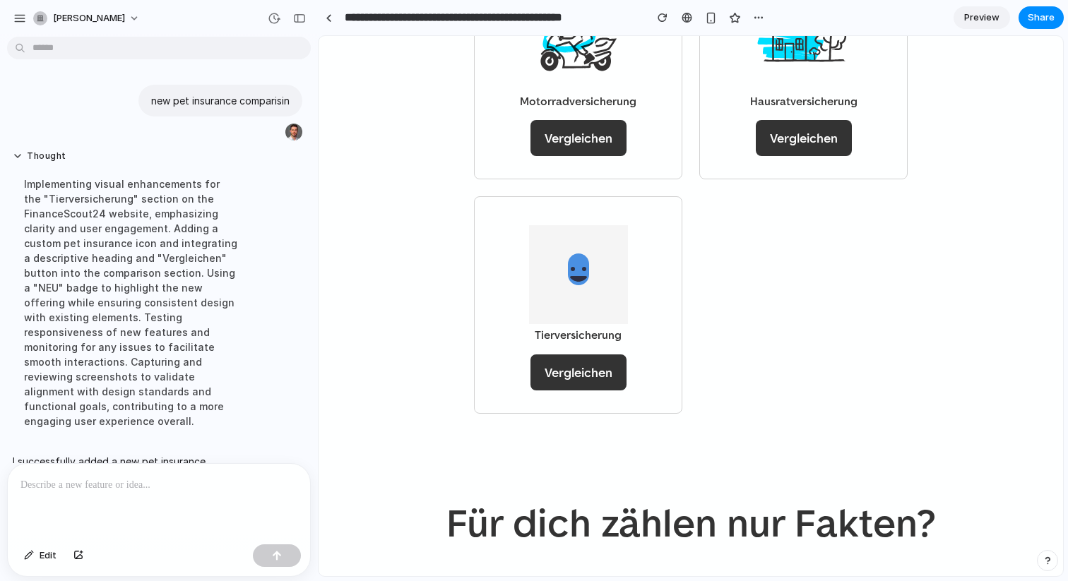
scroll to position [1600, 0]
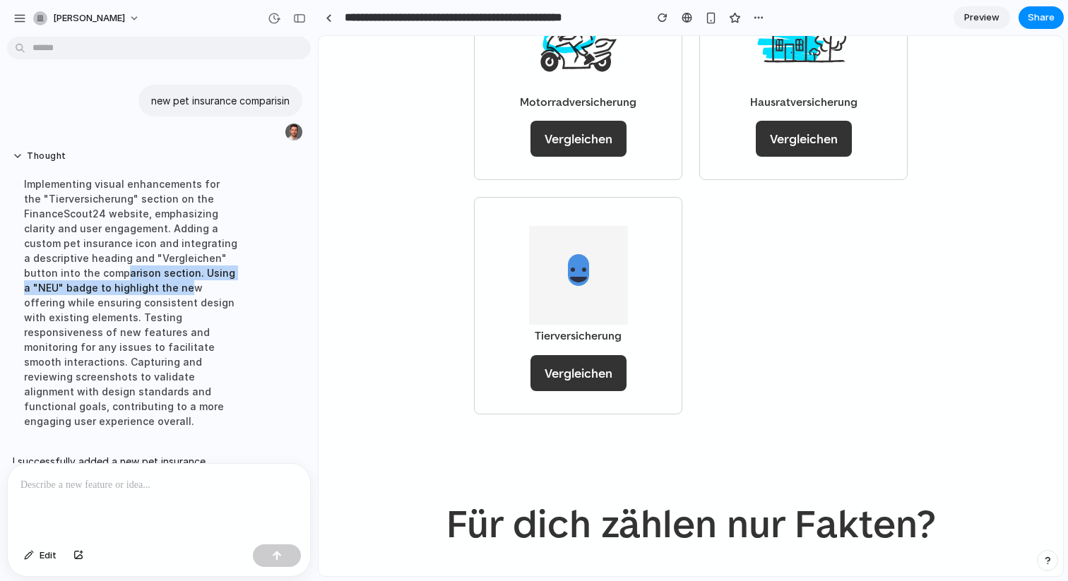
drag, startPoint x: 122, startPoint y: 267, endPoint x: 177, endPoint y: 285, distance: 57.4
click at [177, 285] on div "Implementing visual enhancements for the "Tierversicherung" section on the Fina…" at bounding box center [131, 302] width 236 height 269
click at [165, 288] on div "Implementing visual enhancements for the "Tierversicherung" section on the Fina…" at bounding box center [131, 302] width 236 height 269
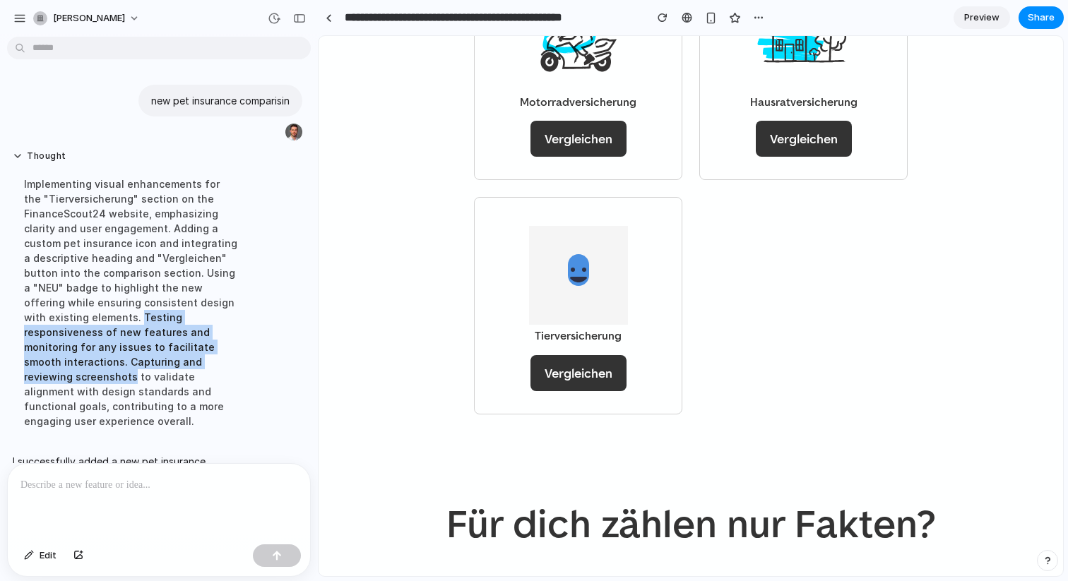
drag, startPoint x: 114, startPoint y: 314, endPoint x: 153, endPoint y: 361, distance: 60.7
click at [153, 361] on div "Implementing visual enhancements for the "Tierversicherung" section on the Fina…" at bounding box center [131, 302] width 236 height 269
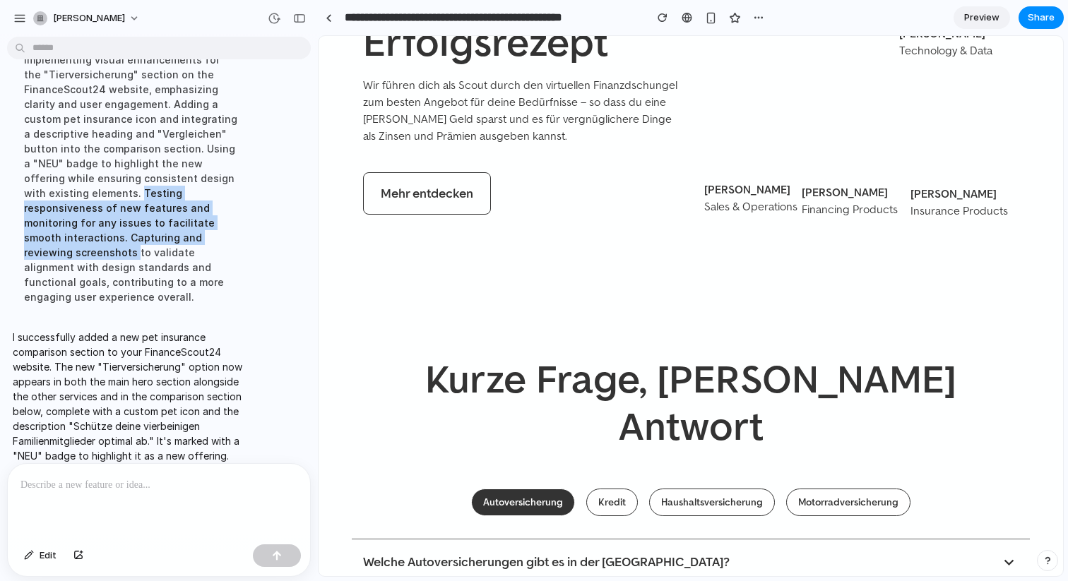
scroll to position [3218, 0]
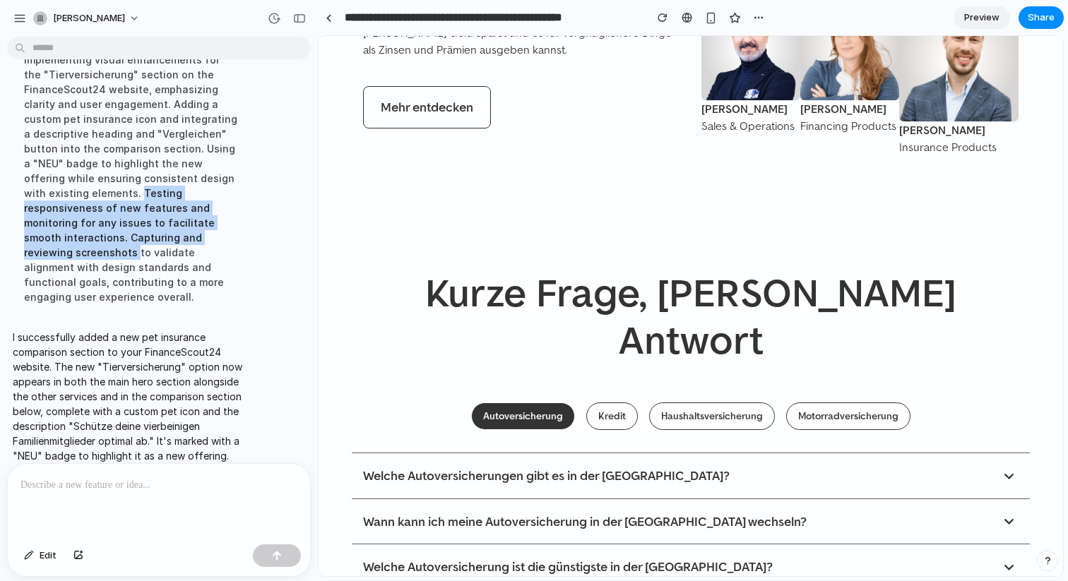
click at [987, 12] on span "Preview" at bounding box center [981, 18] width 35 height 14
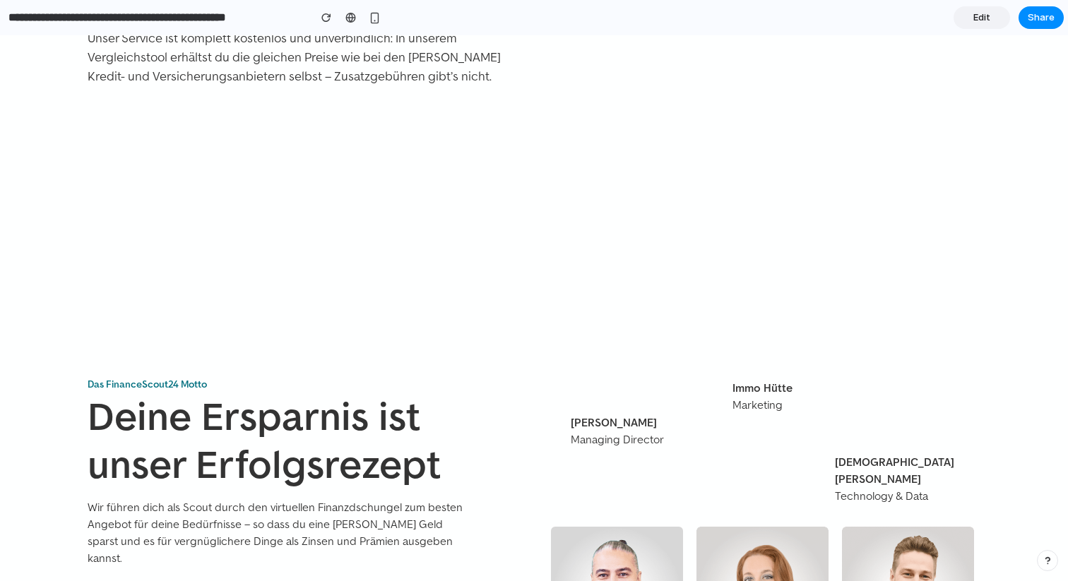
scroll to position [2519, 0]
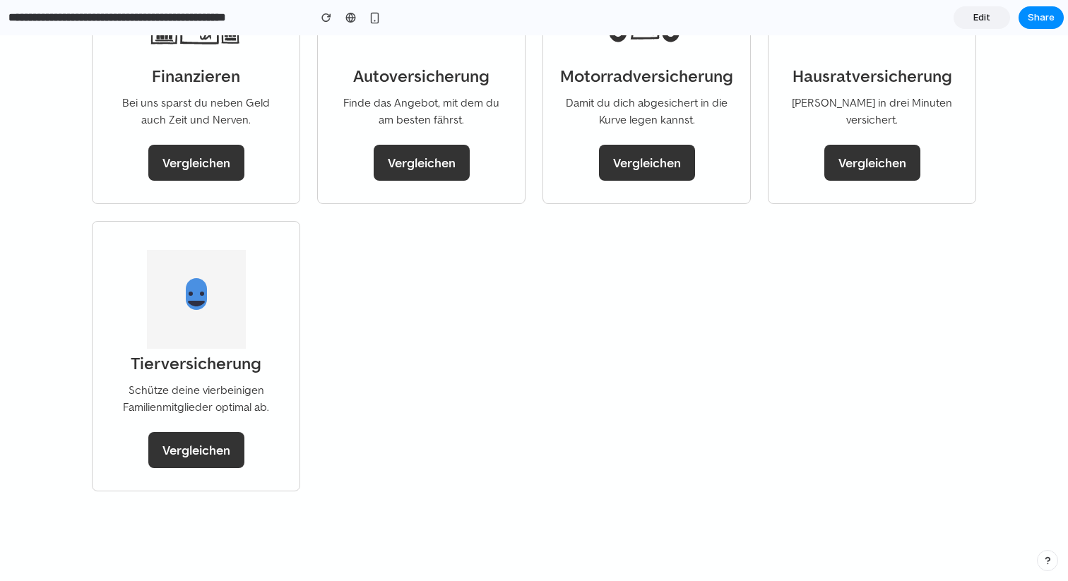
scroll to position [1331, 0]
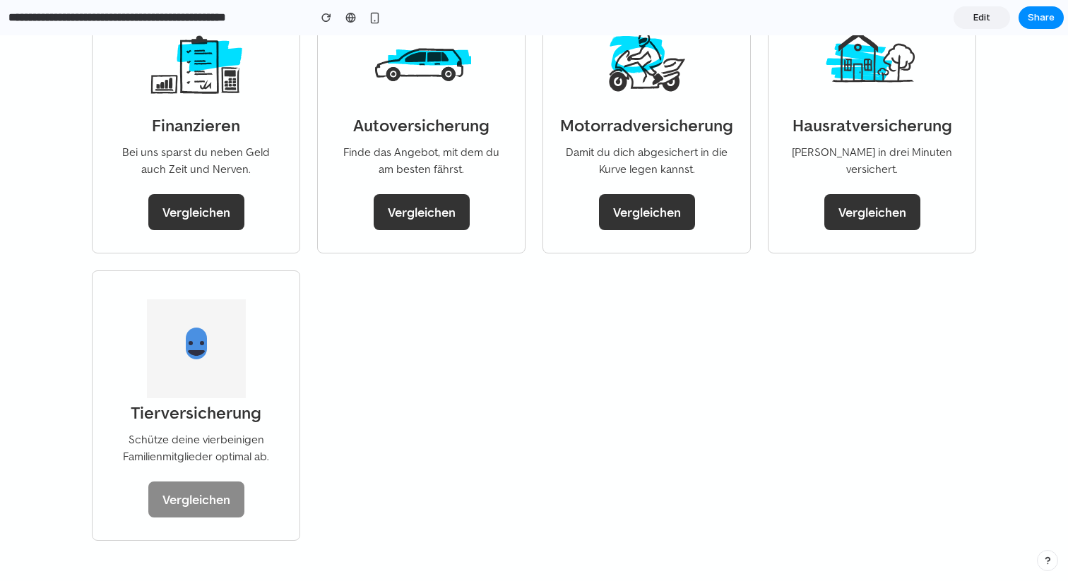
click at [208, 482] on link "Vergleichen" at bounding box center [196, 500] width 96 height 36
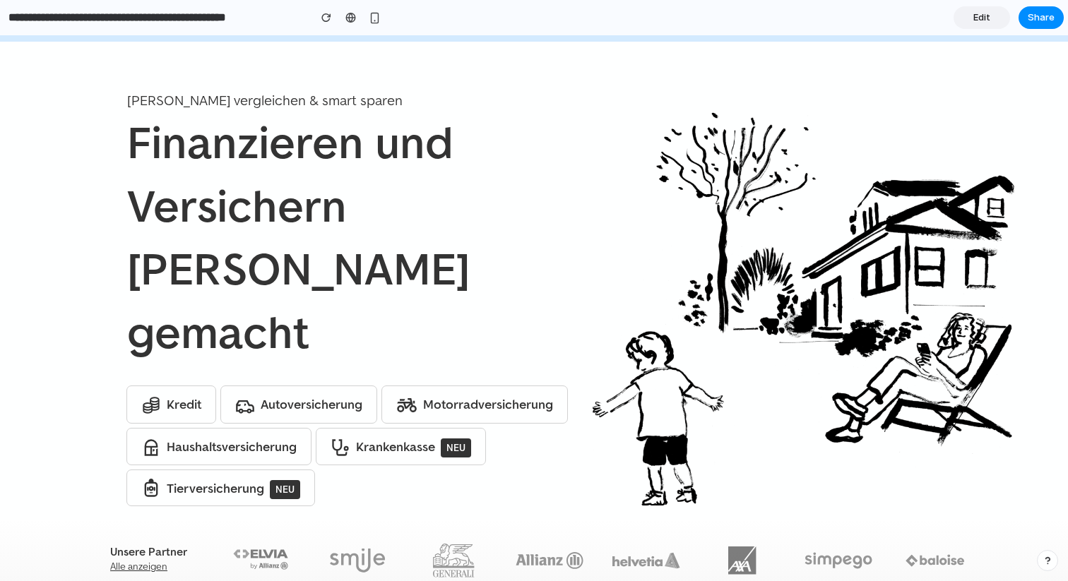
scroll to position [60, 0]
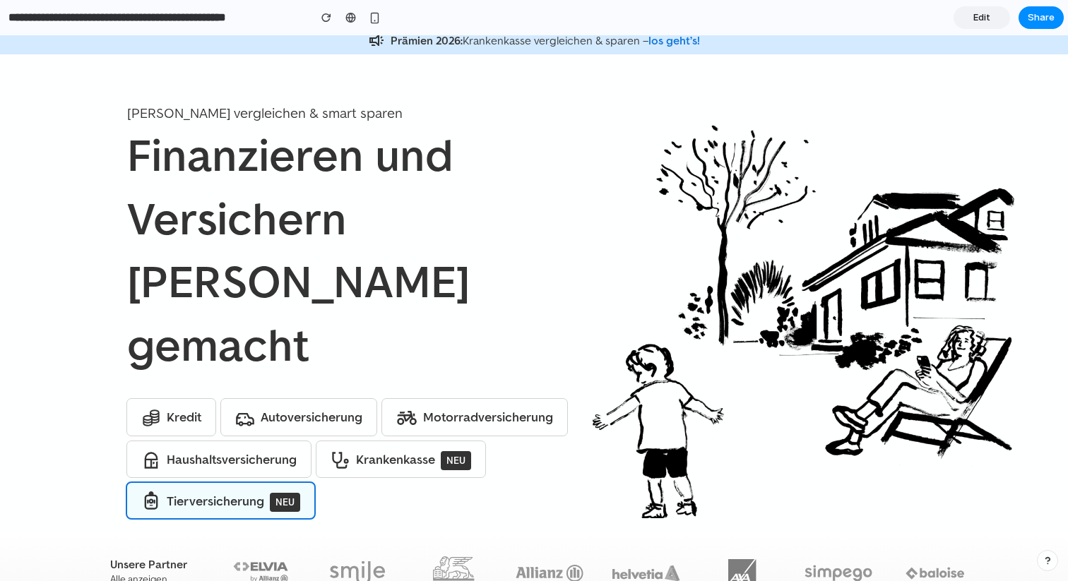
click at [314, 483] on link "Tierversicherung NEU" at bounding box center [220, 501] width 187 height 36
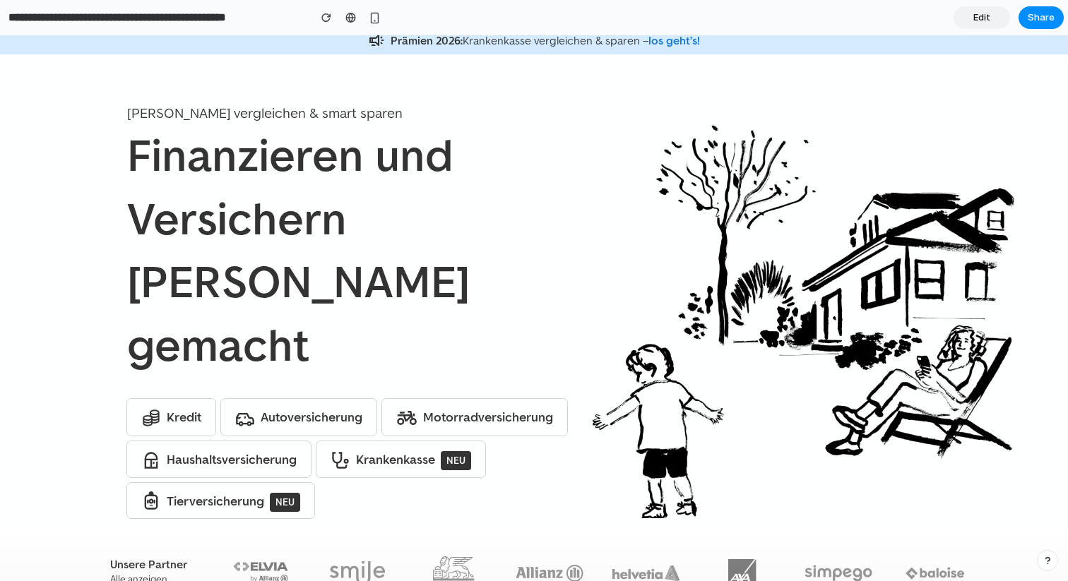
scroll to position [0, 0]
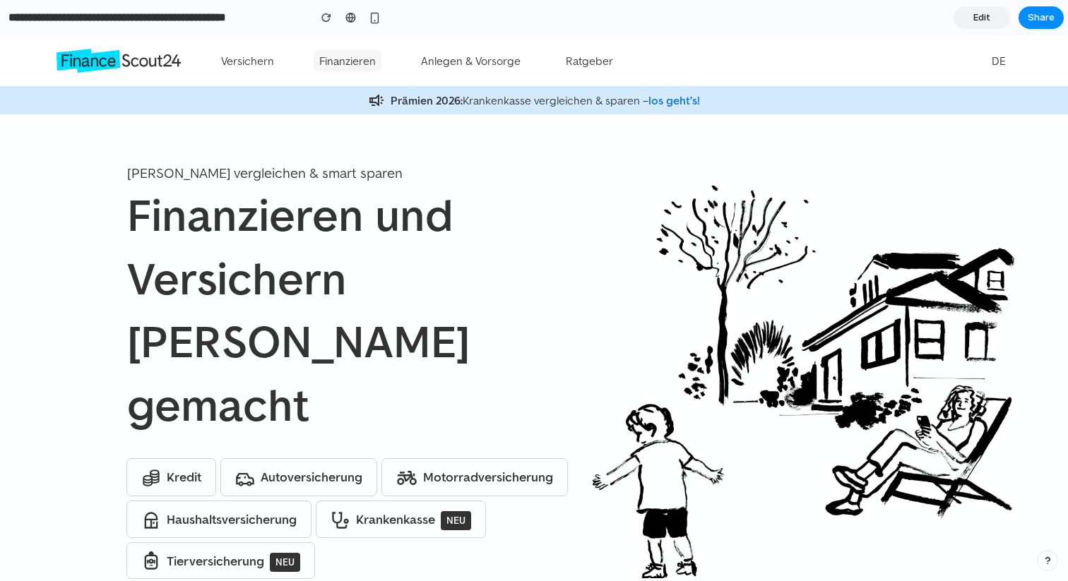
click at [349, 57] on summary "Finanzieren" at bounding box center [348, 60] width 68 height 23
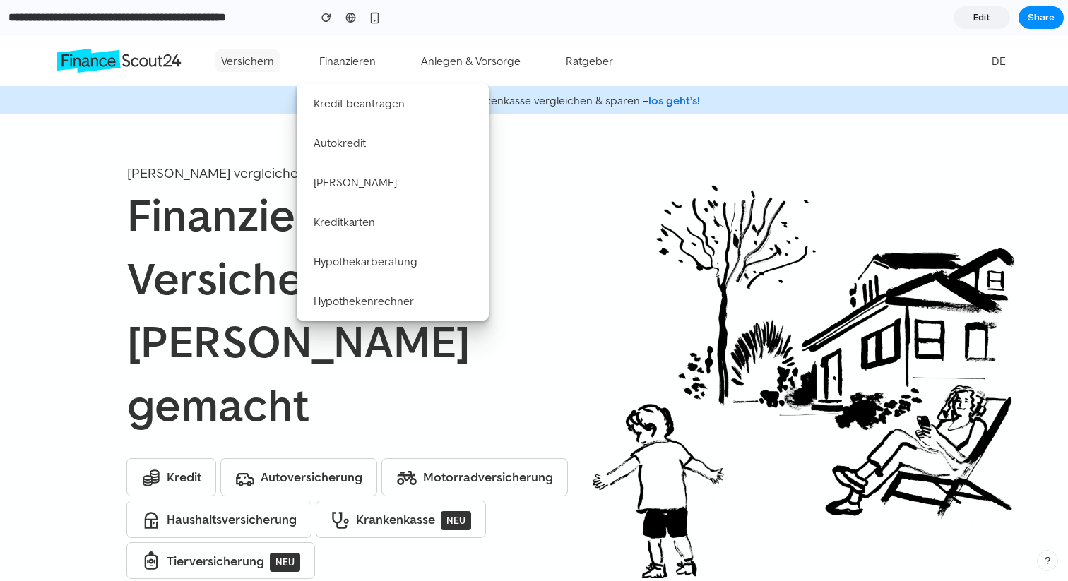
click at [258, 66] on summary "Versichern" at bounding box center [247, 60] width 64 height 23
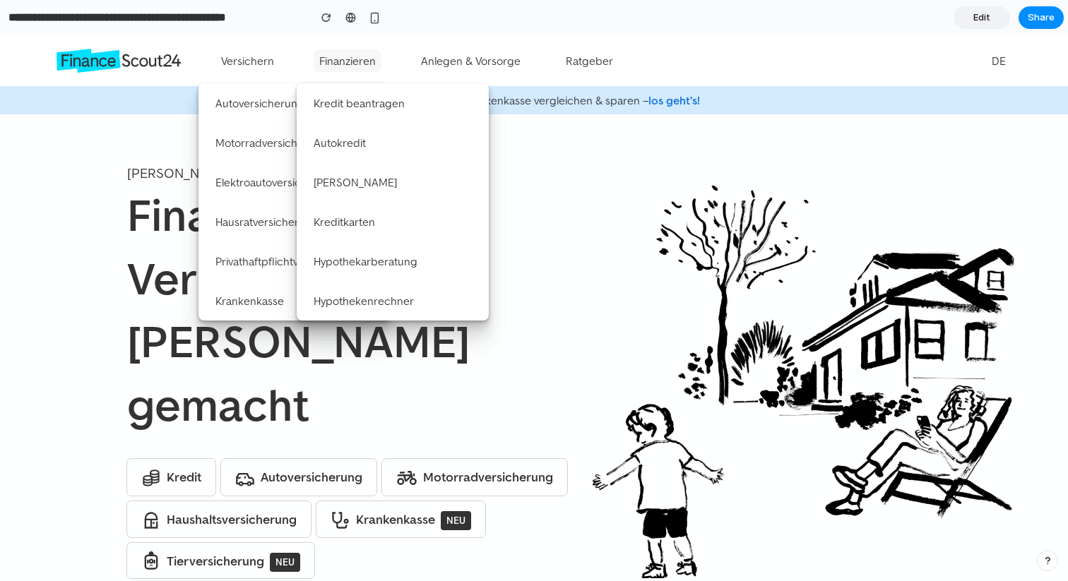
click at [328, 56] on summary "Finanzieren" at bounding box center [348, 60] width 68 height 23
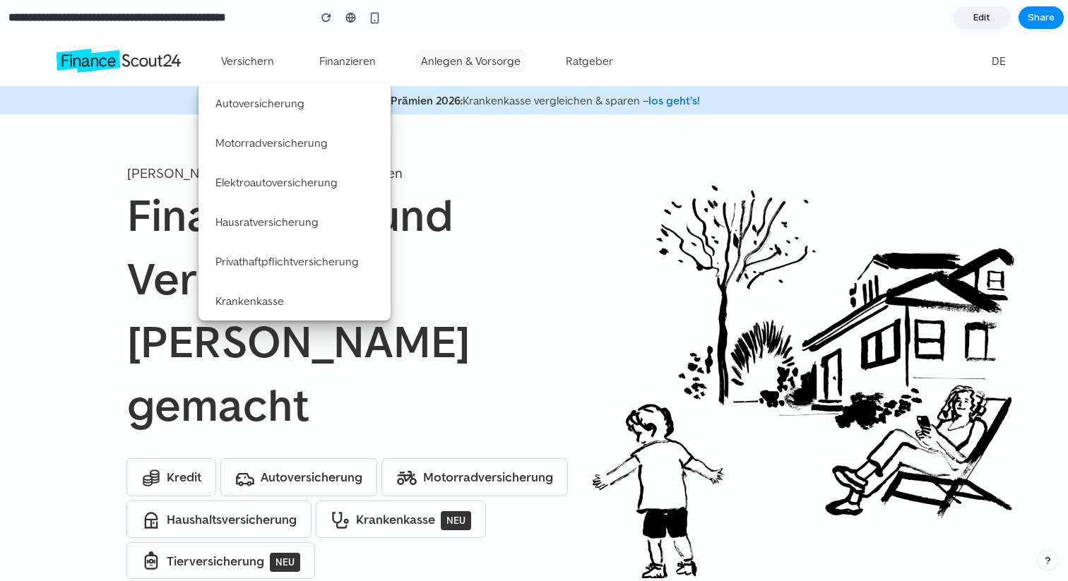
click at [441, 56] on summary "Anlegen & Vorsorge" at bounding box center [470, 60] width 111 height 23
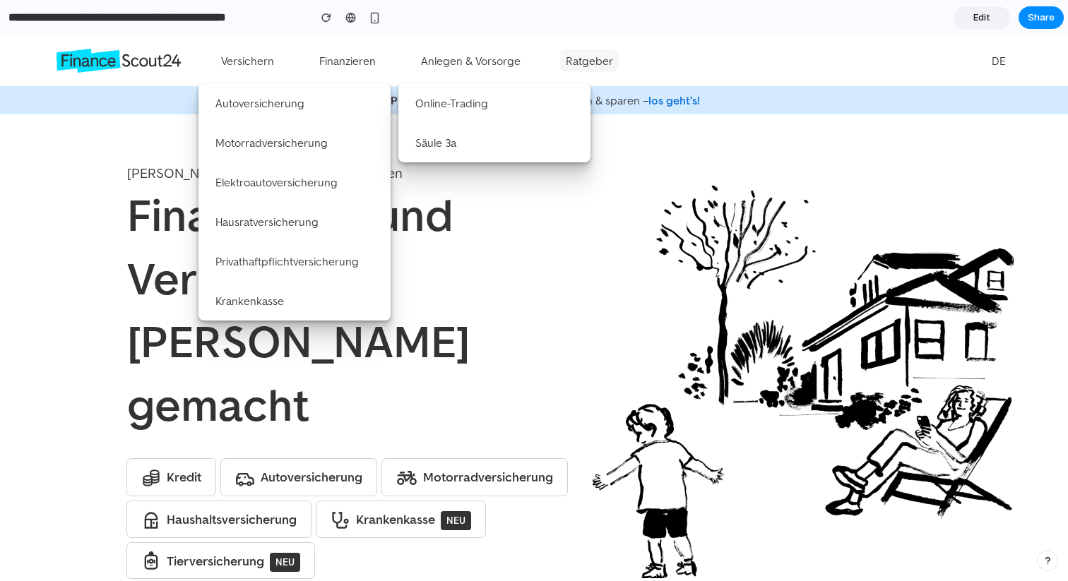
click at [566, 59] on summary "Ratgeber" at bounding box center [589, 60] width 59 height 23
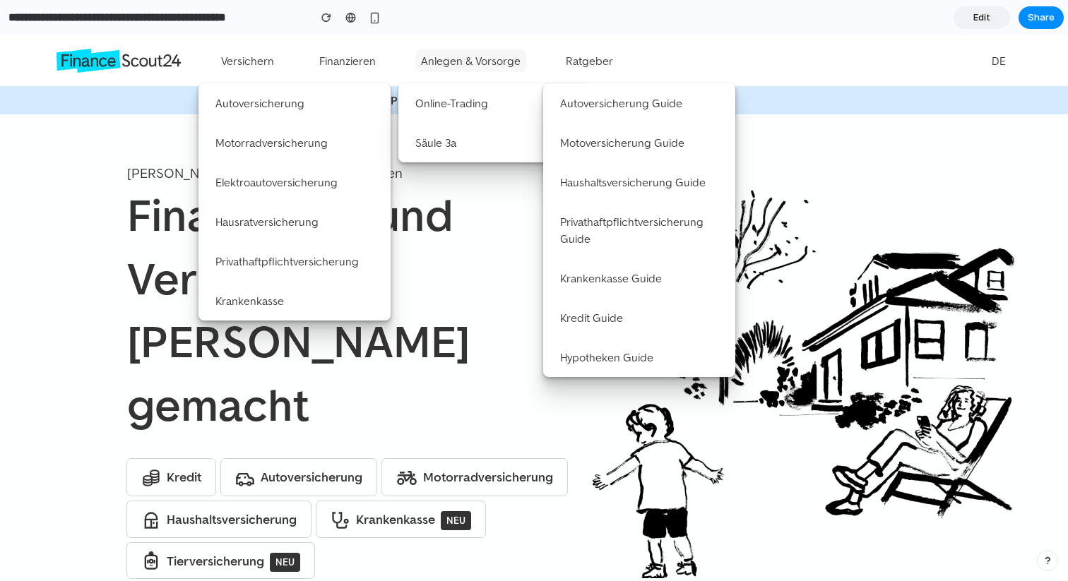
click at [471, 64] on summary "Anlegen & Vorsorge" at bounding box center [470, 60] width 111 height 23
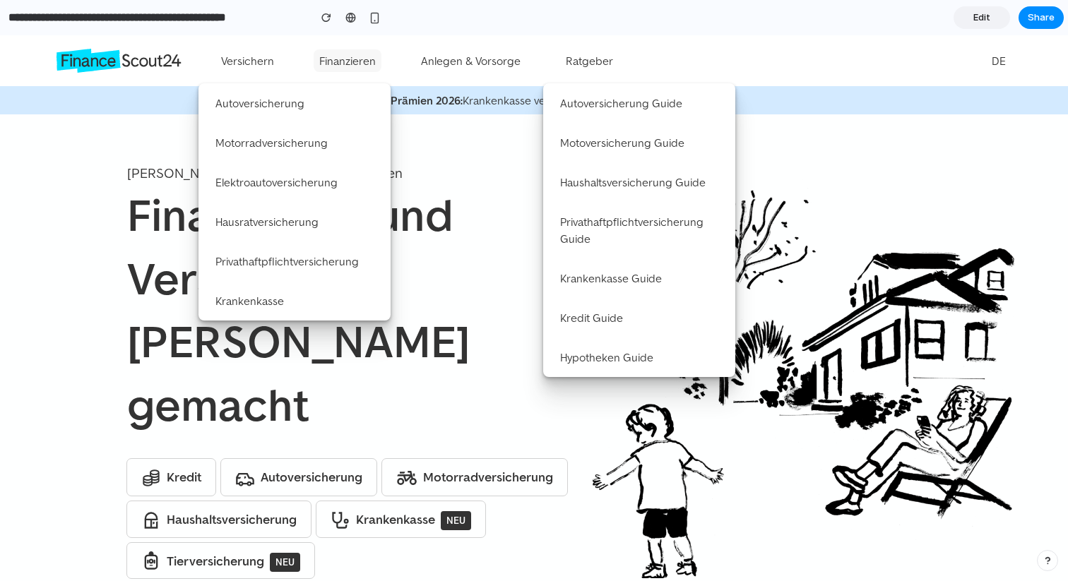
click at [321, 54] on summary "Finanzieren" at bounding box center [348, 60] width 68 height 23
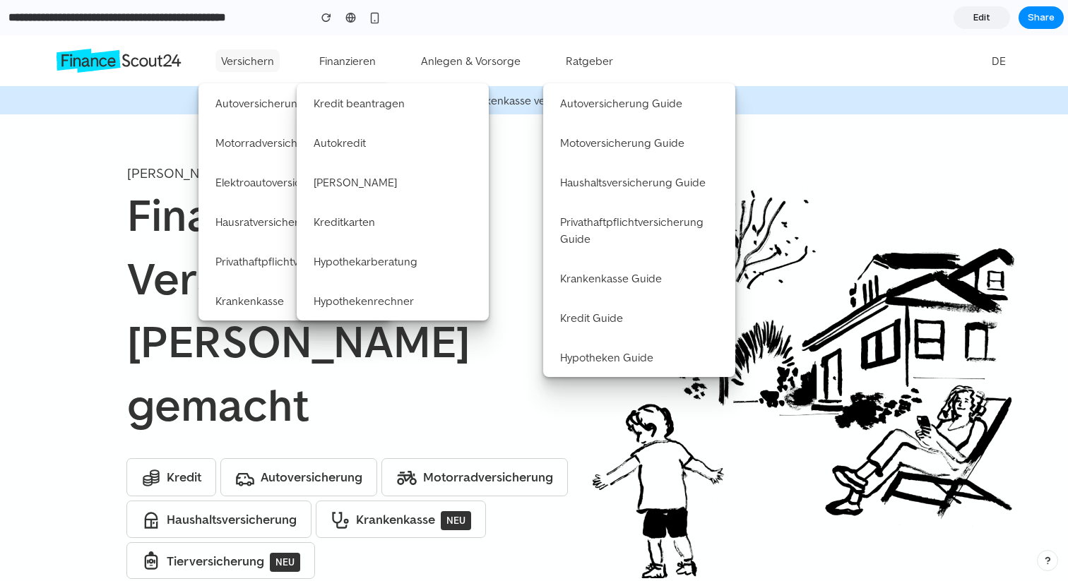
click at [242, 54] on summary "Versichern" at bounding box center [247, 60] width 64 height 23
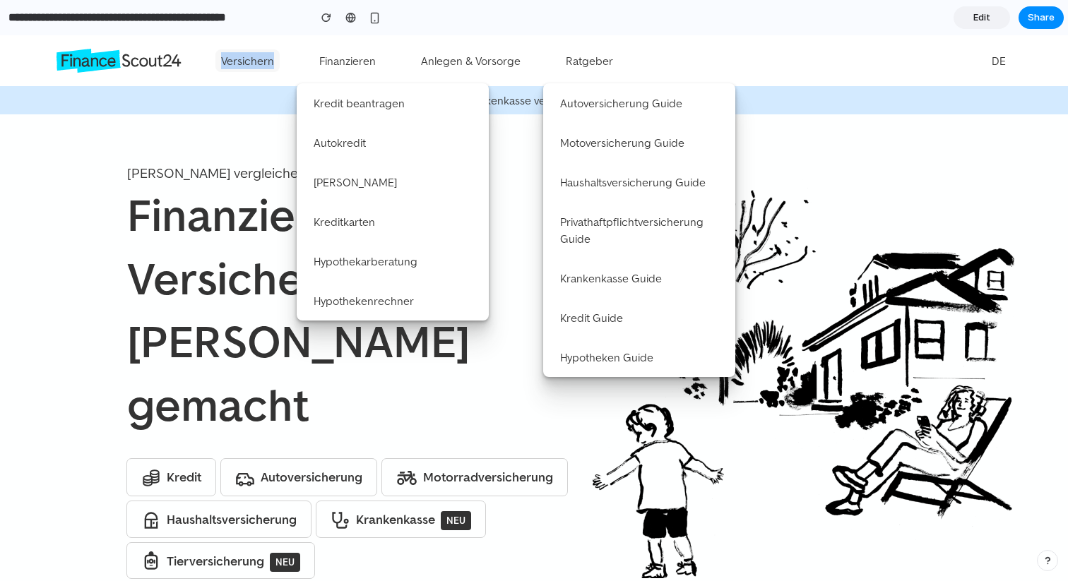
click at [242, 54] on summary "Versichern" at bounding box center [247, 60] width 64 height 23
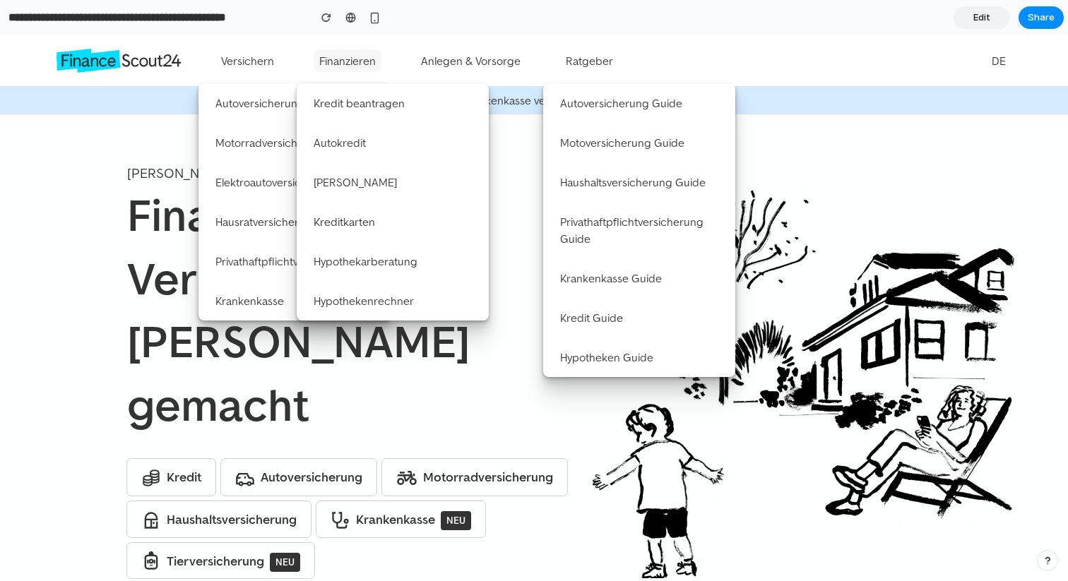
click at [347, 61] on summary "Finanzieren" at bounding box center [348, 60] width 68 height 23
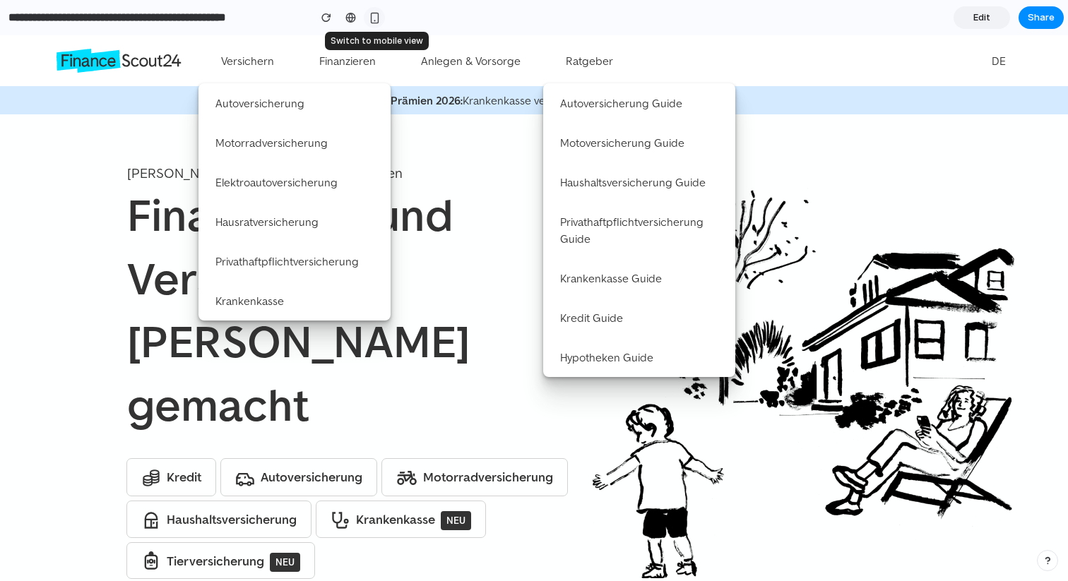
click at [369, 19] on div "button" at bounding box center [375, 18] width 12 height 12
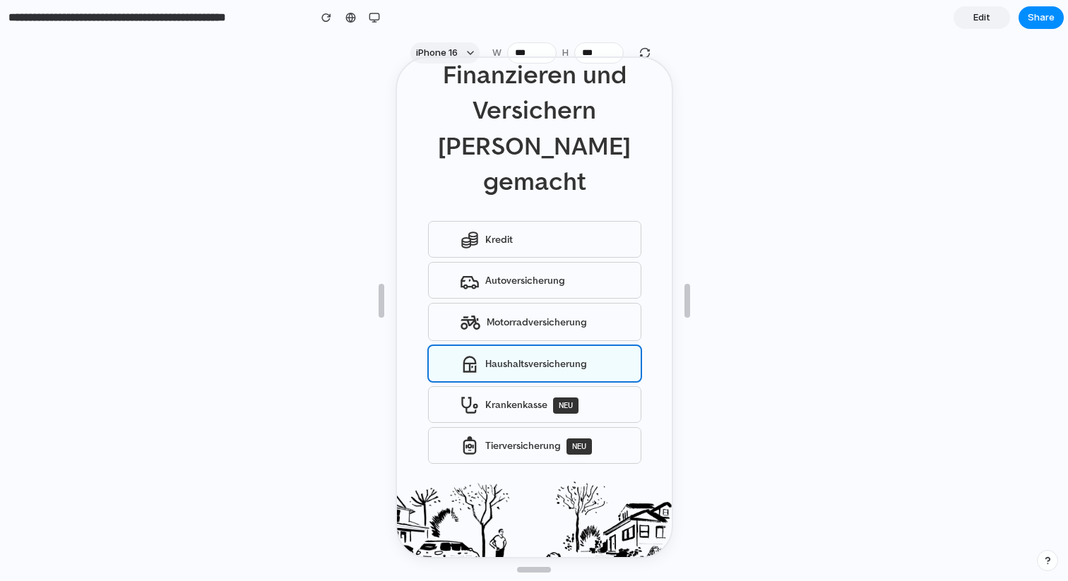
scroll to position [165, 0]
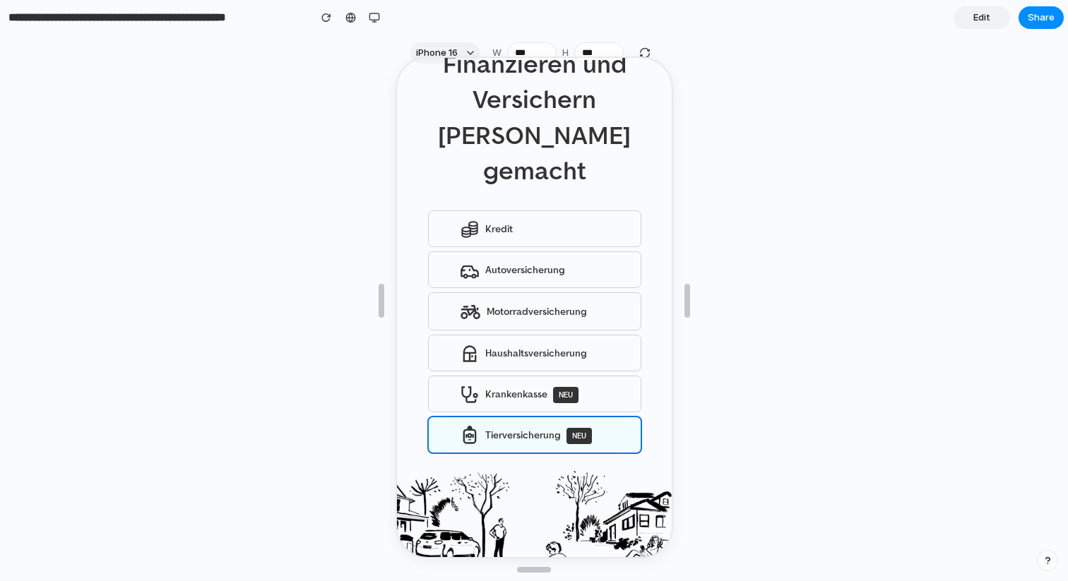
click at [571, 427] on span "NEU" at bounding box center [576, 435] width 25 height 16
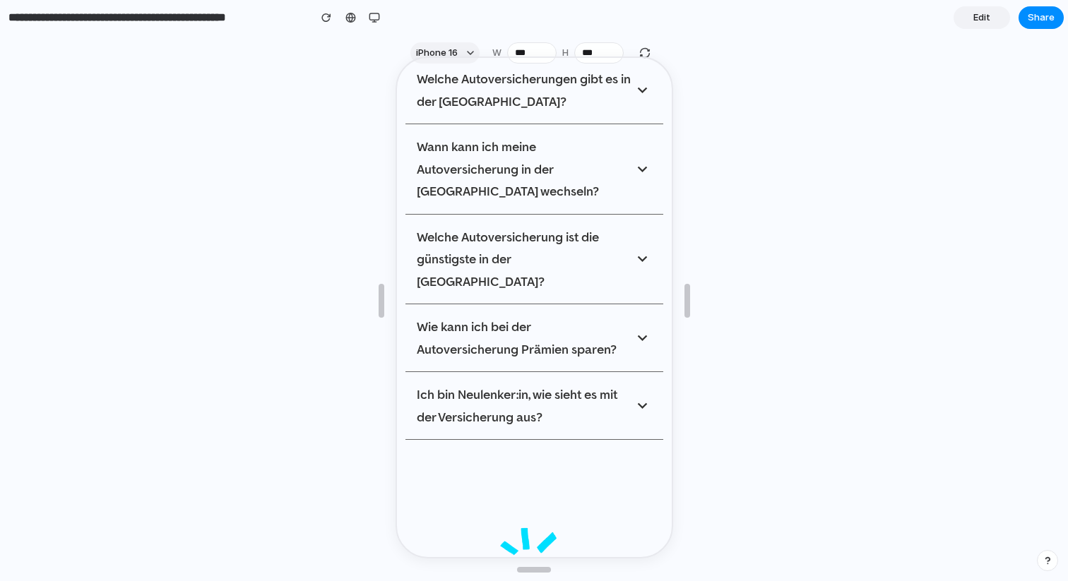
scroll to position [4338, 0]
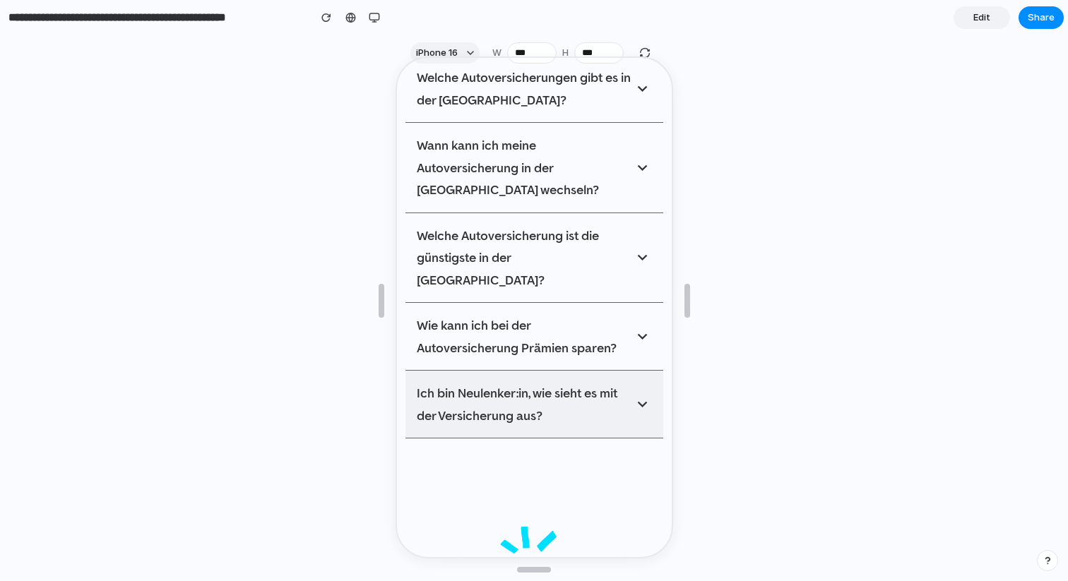
click at [577, 369] on button "Ich bin Neulenker:in, wie sieht es mit der Versicherung aus?" at bounding box center [532, 402] width 258 height 67
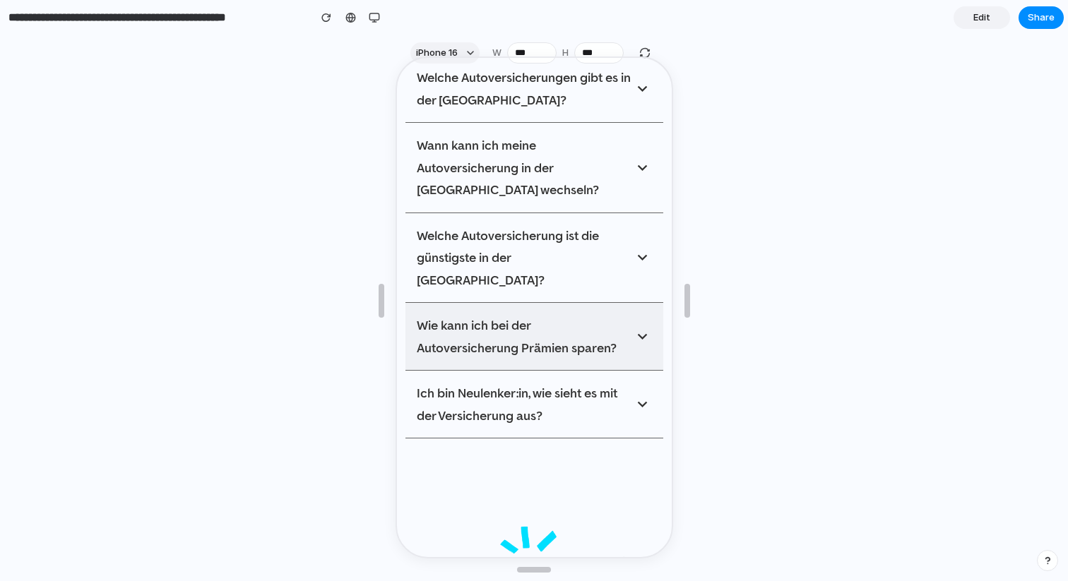
click at [590, 302] on button "Wie kann ich bei der Autoversicherung Prämien sparen?" at bounding box center [532, 335] width 258 height 67
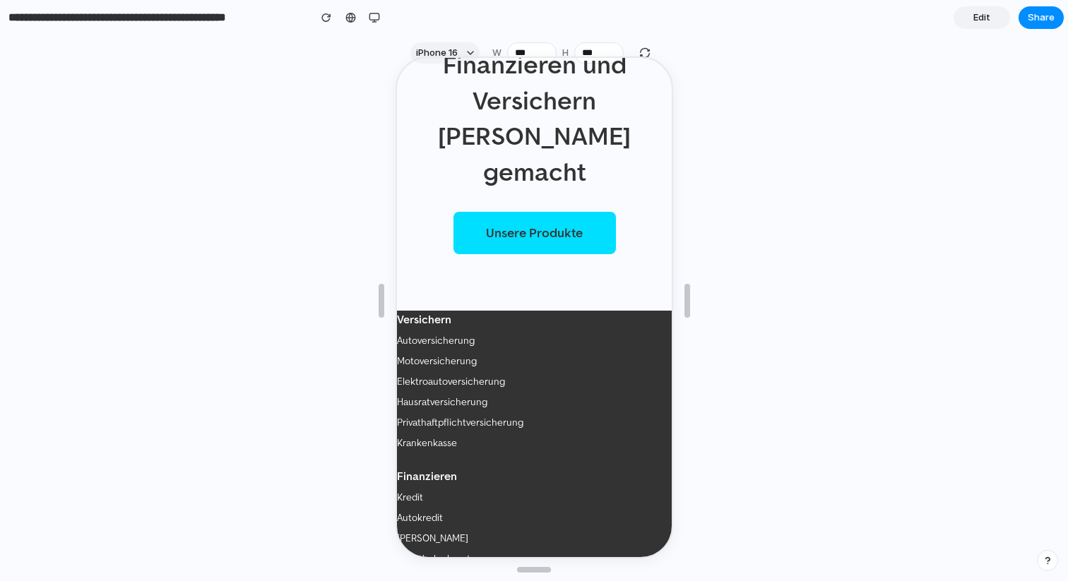
scroll to position [6205, 0]
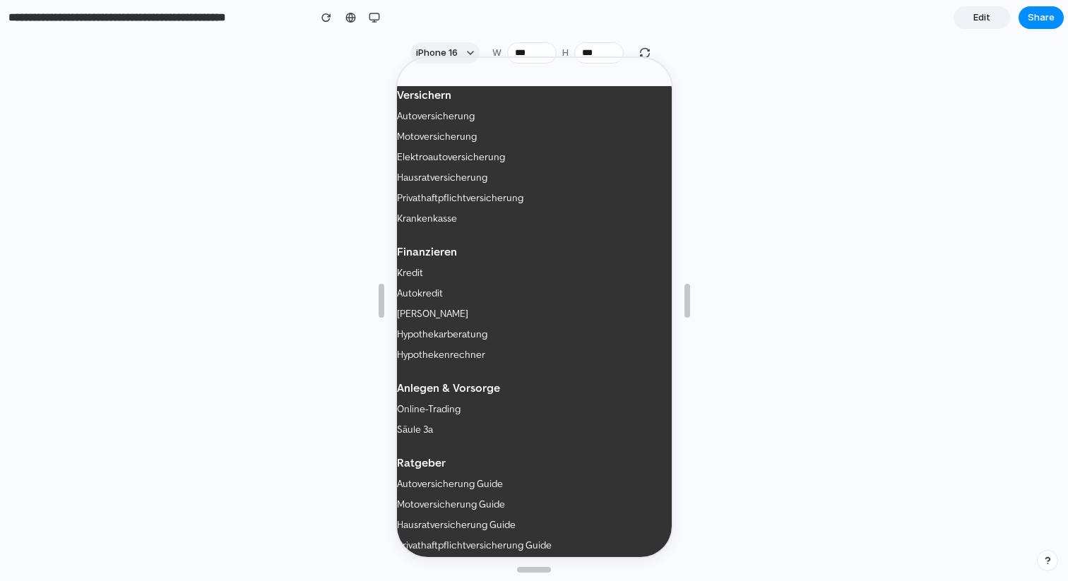
click at [972, 28] on link "Edit" at bounding box center [981, 17] width 56 height 23
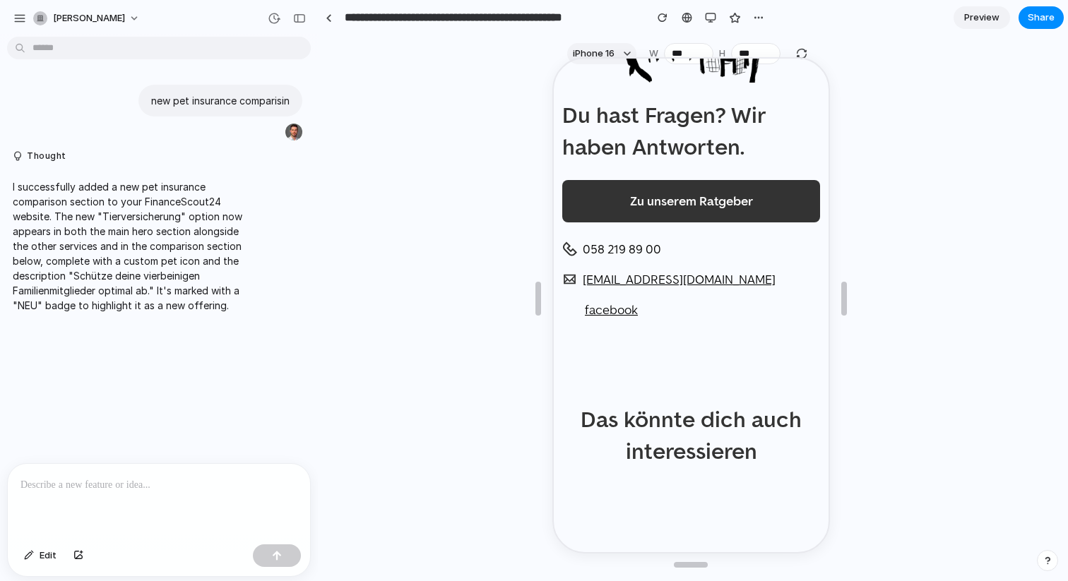
scroll to position [5011, 0]
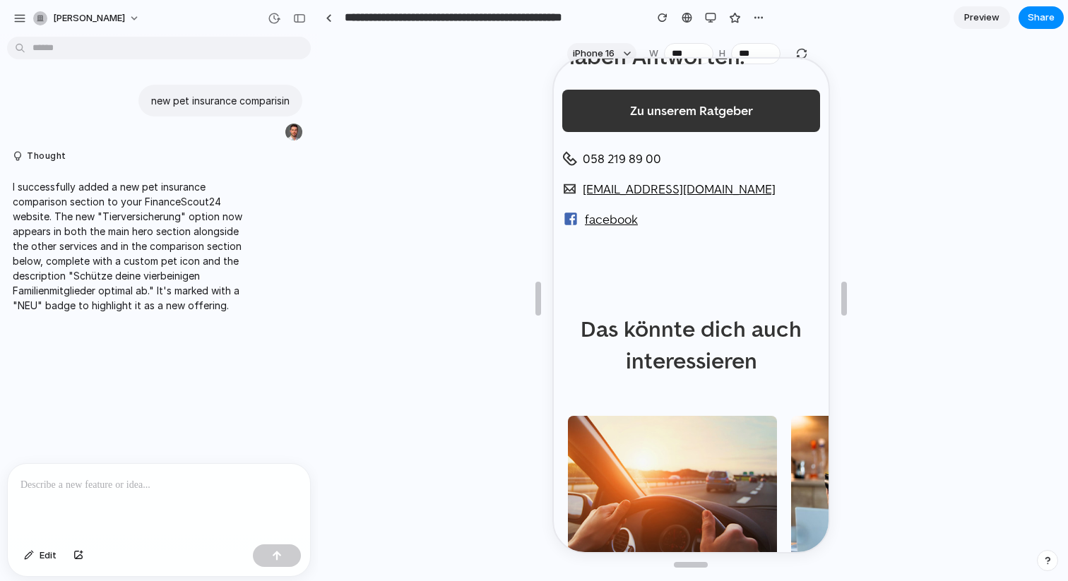
drag, startPoint x: 552, startPoint y: 307, endPoint x: 363, endPoint y: 269, distance: 192.4
click at [338, 270] on div at bounding box center [691, 298] width 744 height 505
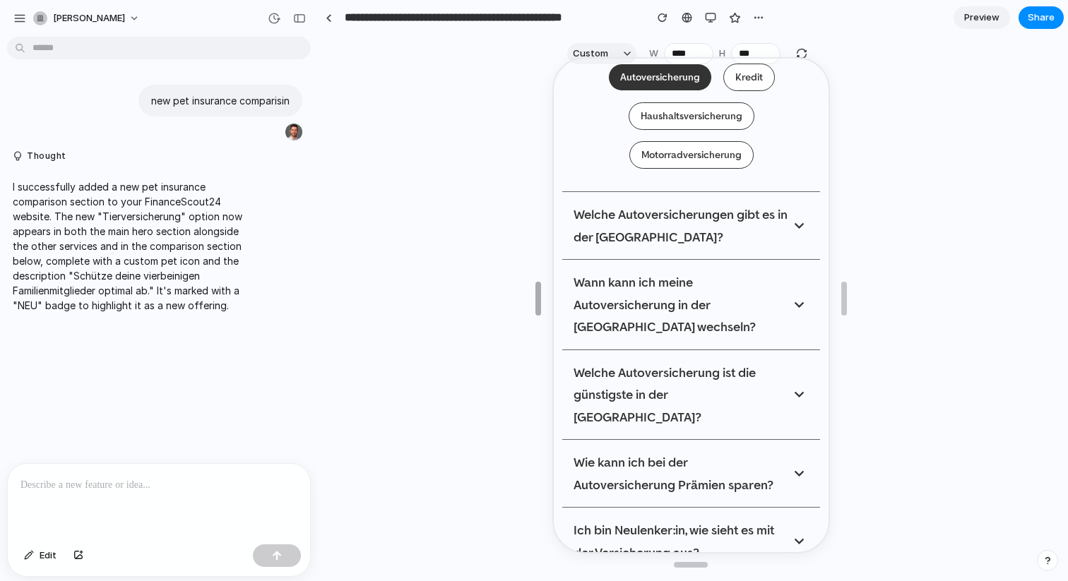
drag, startPoint x: 535, startPoint y: 287, endPoint x: 266, endPoint y: 287, distance: 268.4
type input "****"
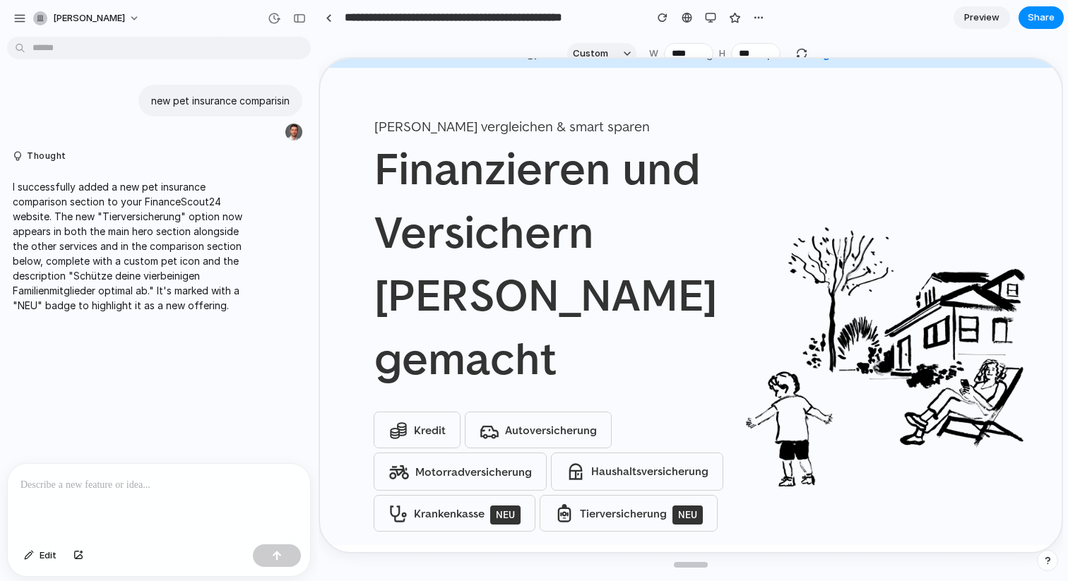
scroll to position [0, 0]
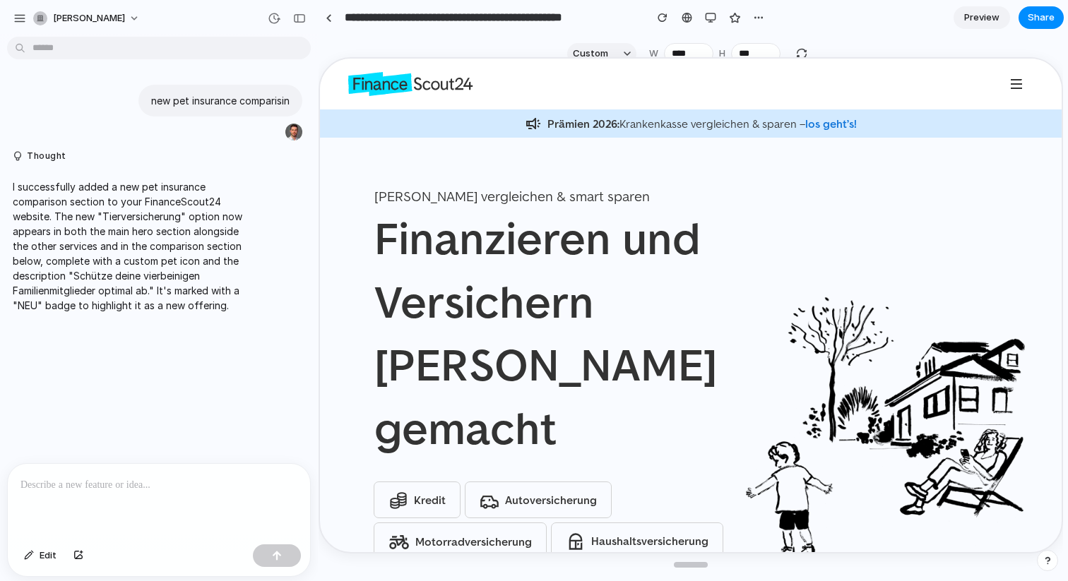
click at [806, 54] on div at bounding box center [691, 298] width 744 height 505
click at [801, 51] on div at bounding box center [691, 298] width 744 height 505
